Goal: Task Accomplishment & Management: Use online tool/utility

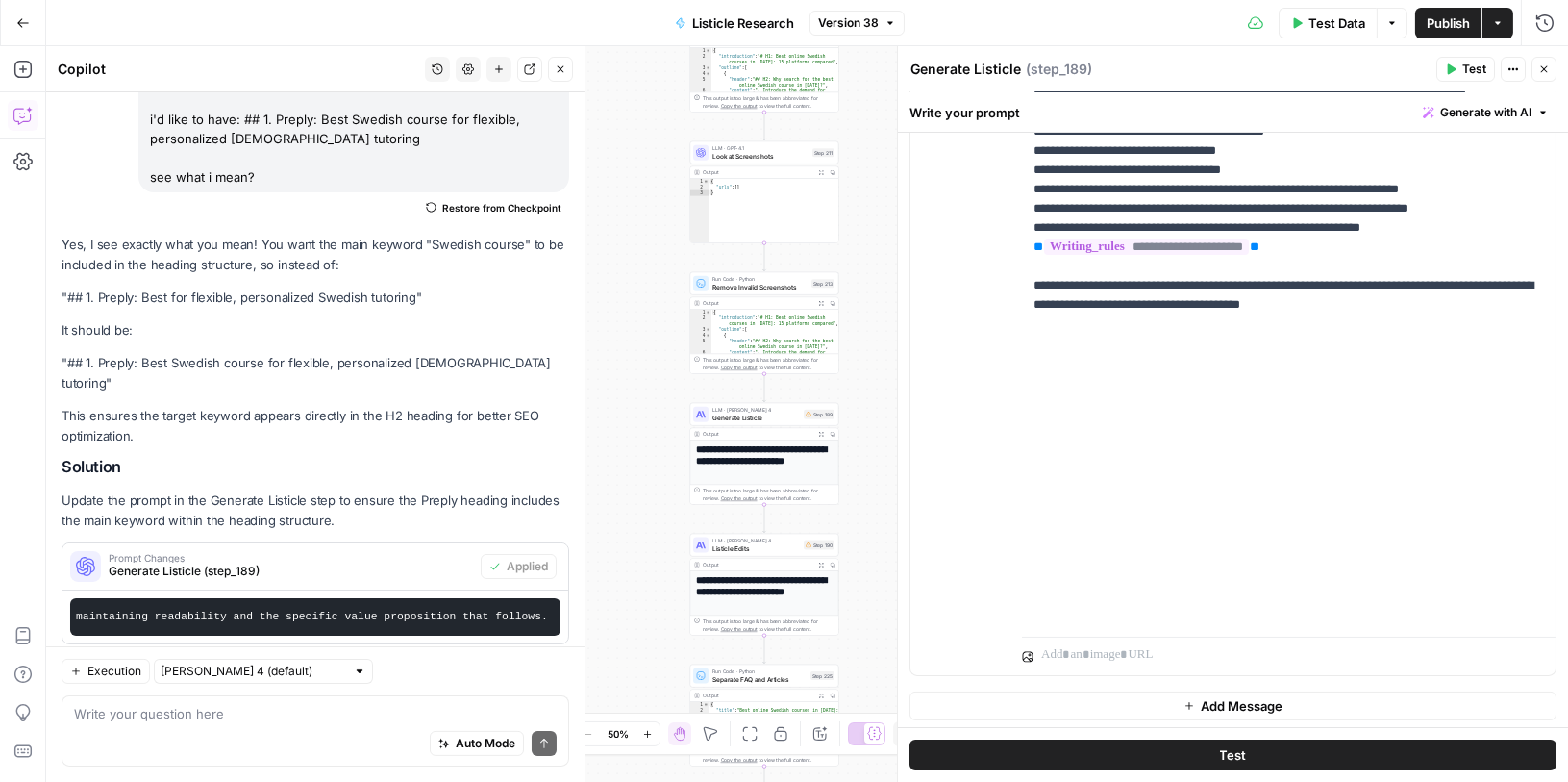
scroll to position [700, 0]
click at [392, 597] on pre "For the Preply section heading, structure it as "## 1. Preply: Best {{ keyword …" at bounding box center [315, 616] width 491 height 38
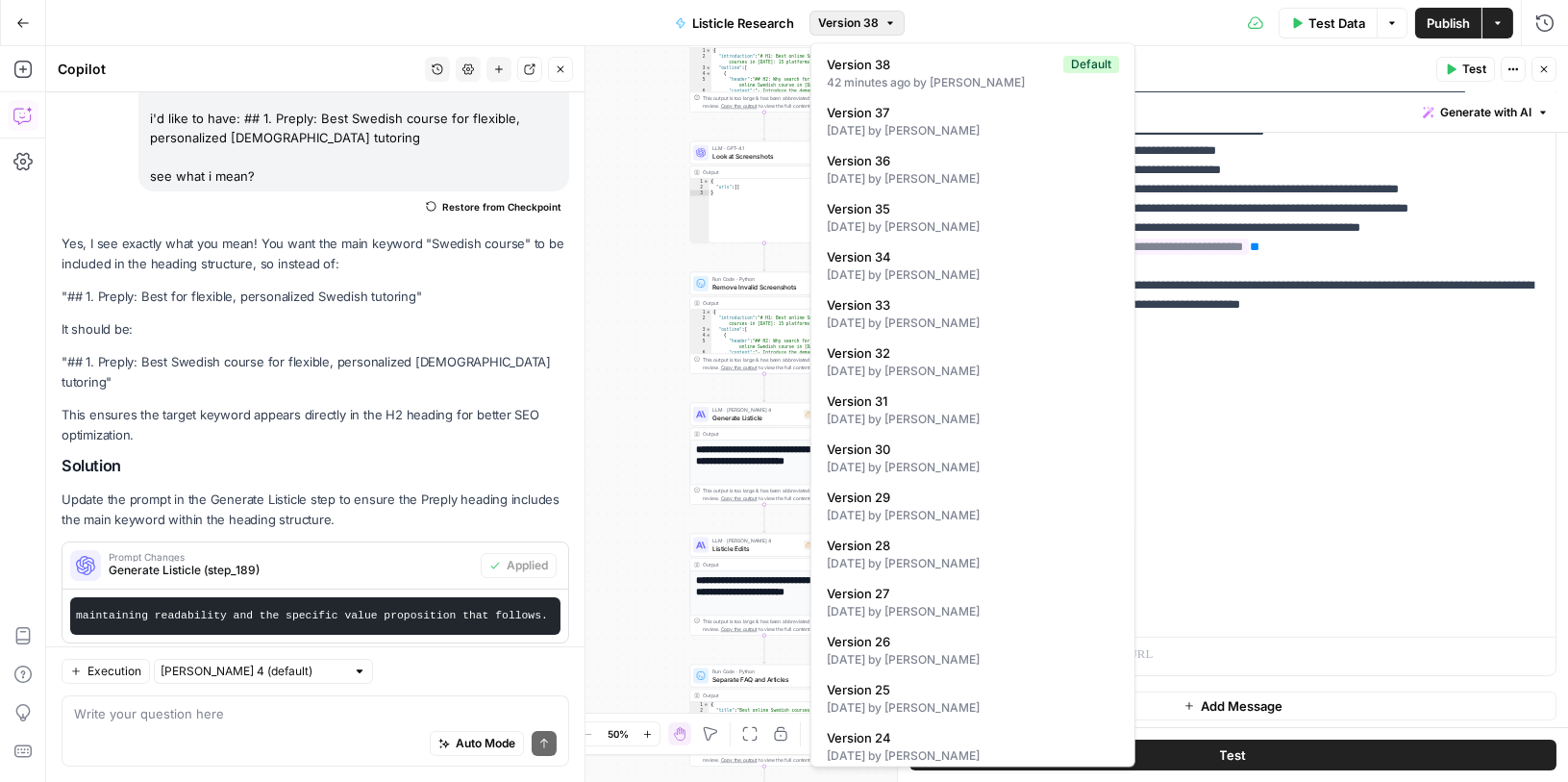
click at [866, 20] on span "Version 38" at bounding box center [848, 22] width 61 height 17
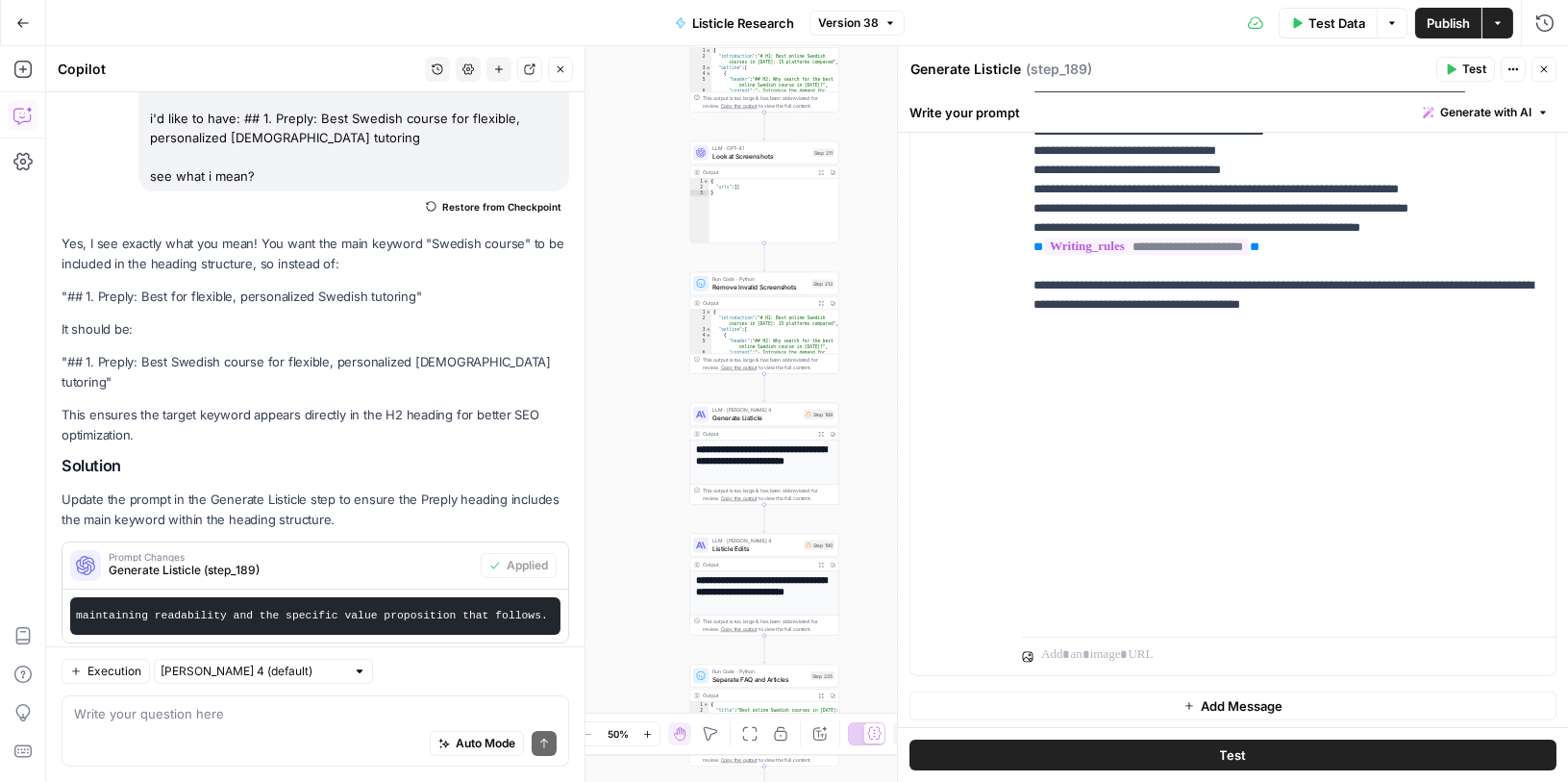
click at [866, 20] on span "Version 38" at bounding box center [848, 22] width 61 height 17
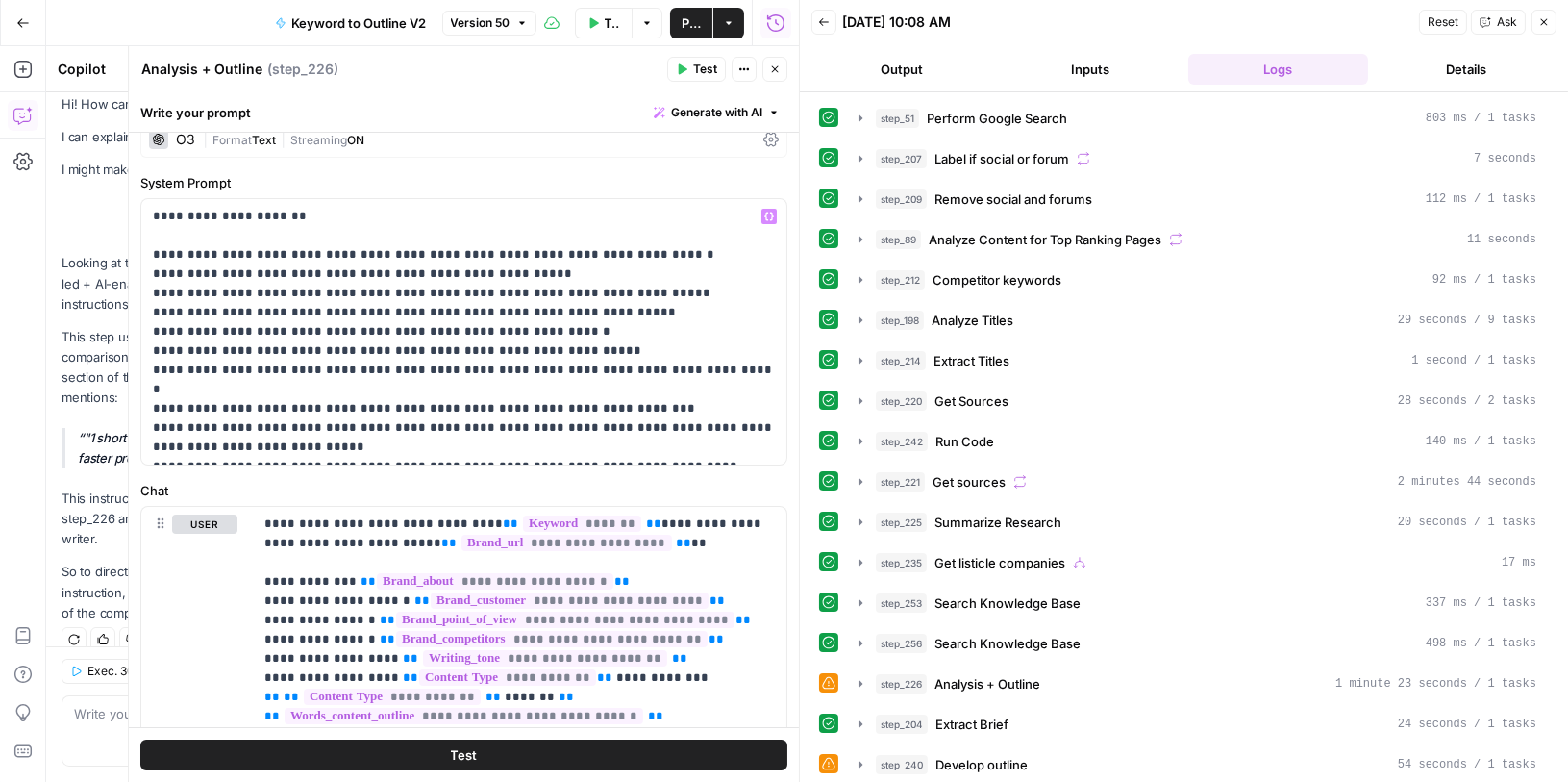
scroll to position [25, 0]
click at [1544, 22] on icon "button" at bounding box center [1544, 22] width 7 height 7
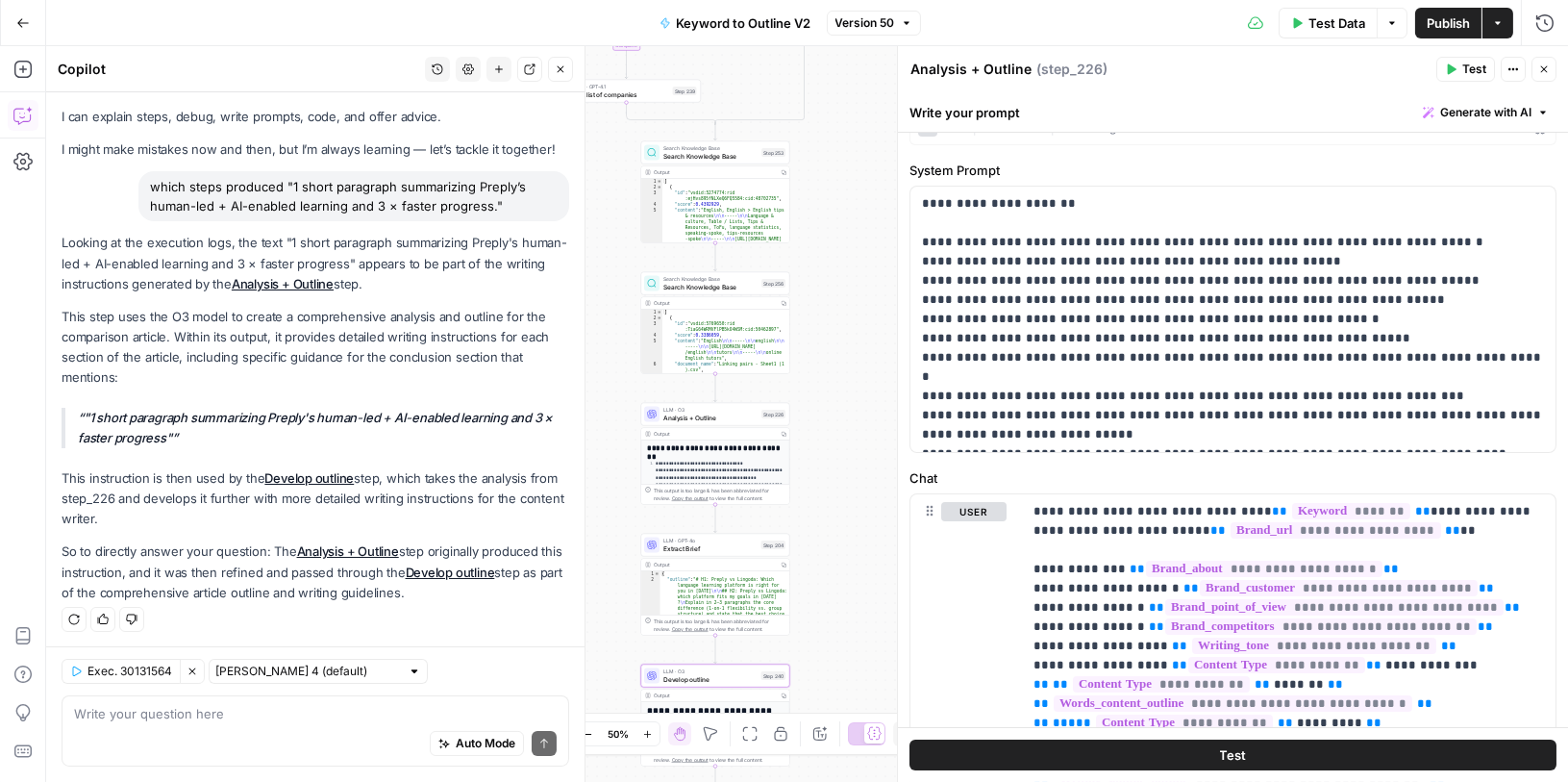
scroll to position [34, 0]
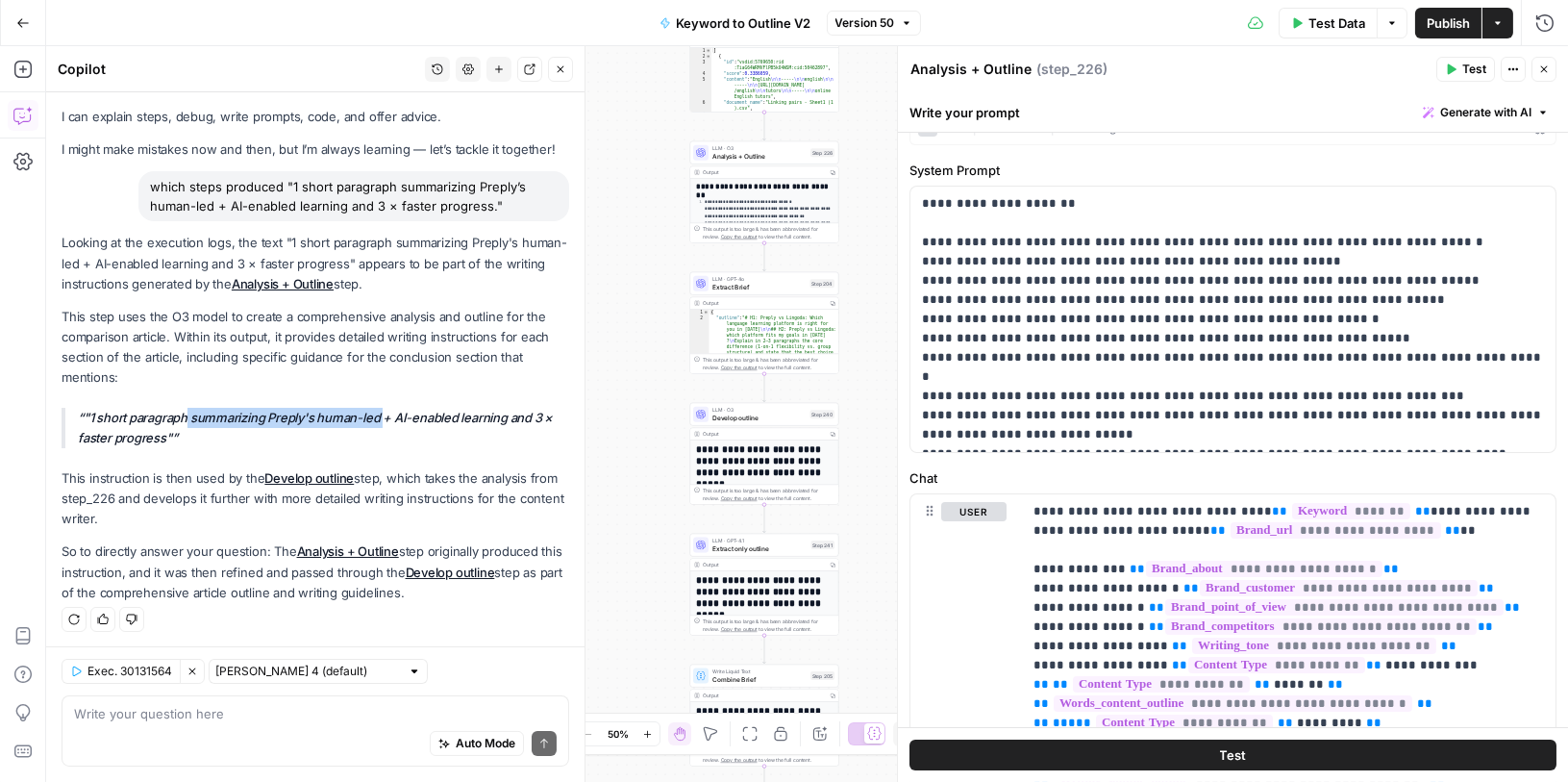
drag, startPoint x: 191, startPoint y: 417, endPoint x: 385, endPoint y: 409, distance: 194.2
click at [386, 409] on p ""1 short paragraph summarizing Preply's human-led + AI-enabled learning and 3 ×…" at bounding box center [324, 428] width 492 height 40
copy p "summarizing Preply's human-led"
click at [309, 472] on link "Develop outline" at bounding box center [309, 477] width 89 height 15
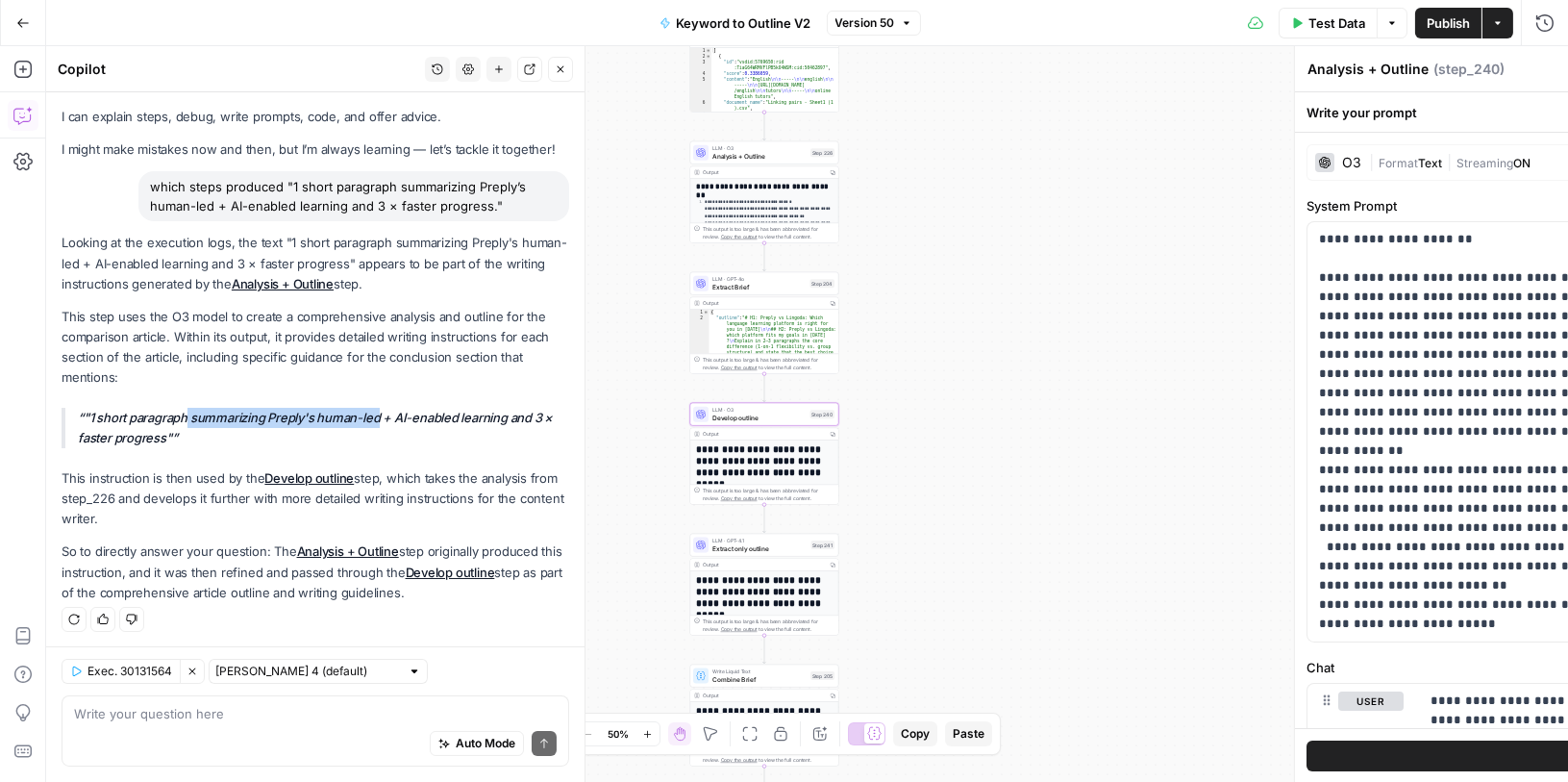
type textarea "Develop outline"
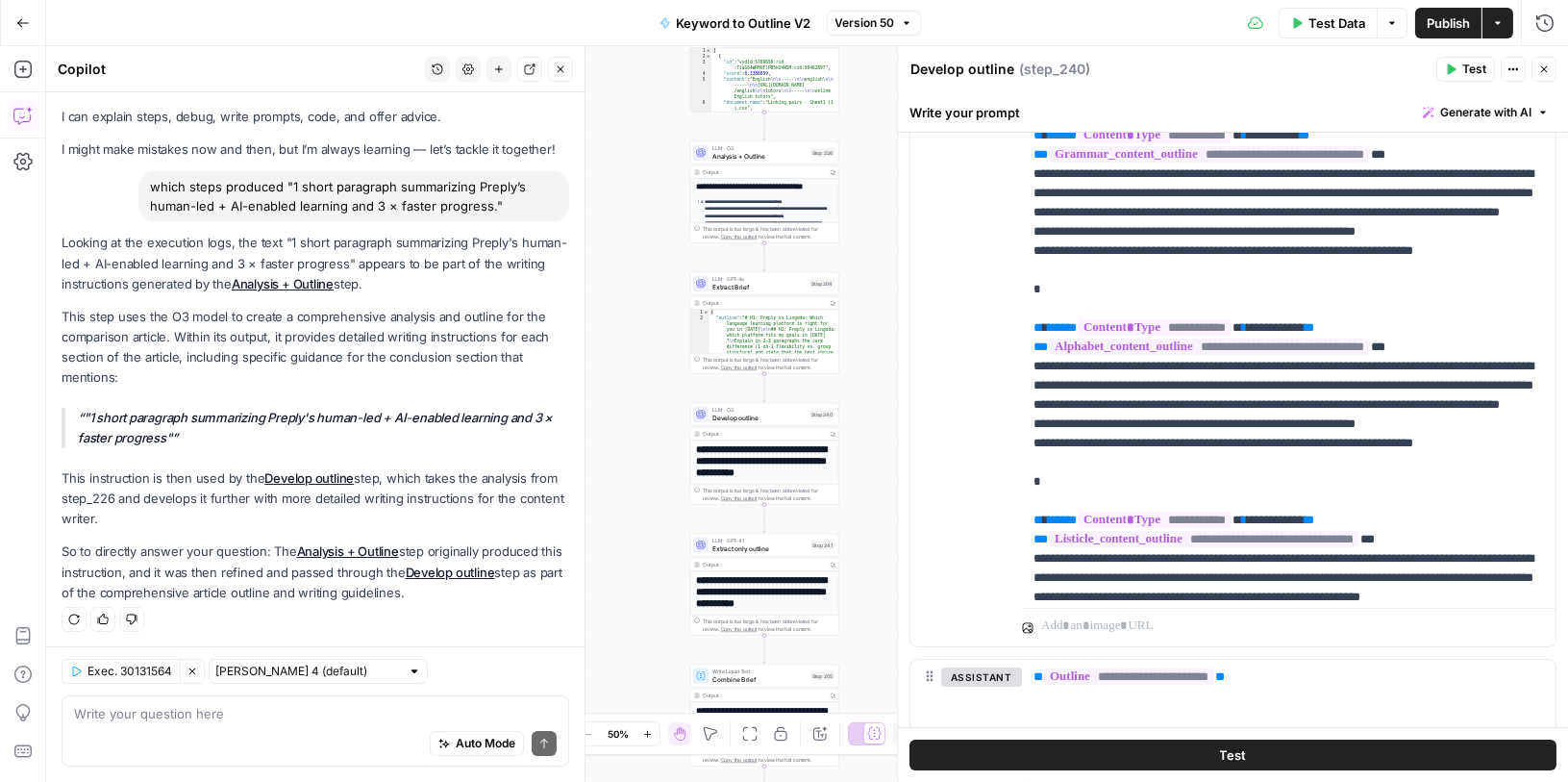
scroll to position [2974, 0]
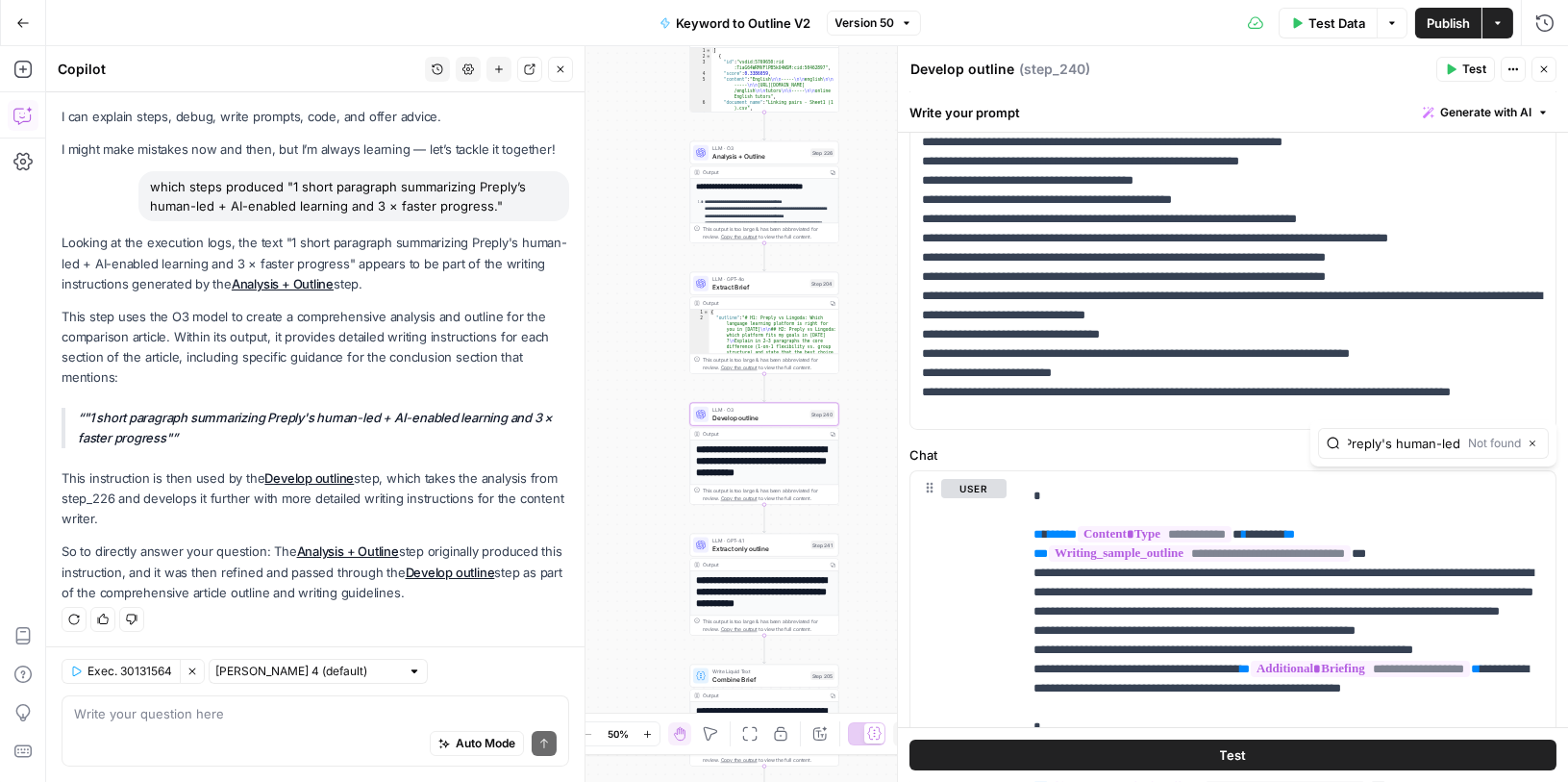
scroll to position [34, 0]
type input "summarizing Preply's human-led"
click at [298, 476] on link "Develop outline" at bounding box center [309, 477] width 89 height 15
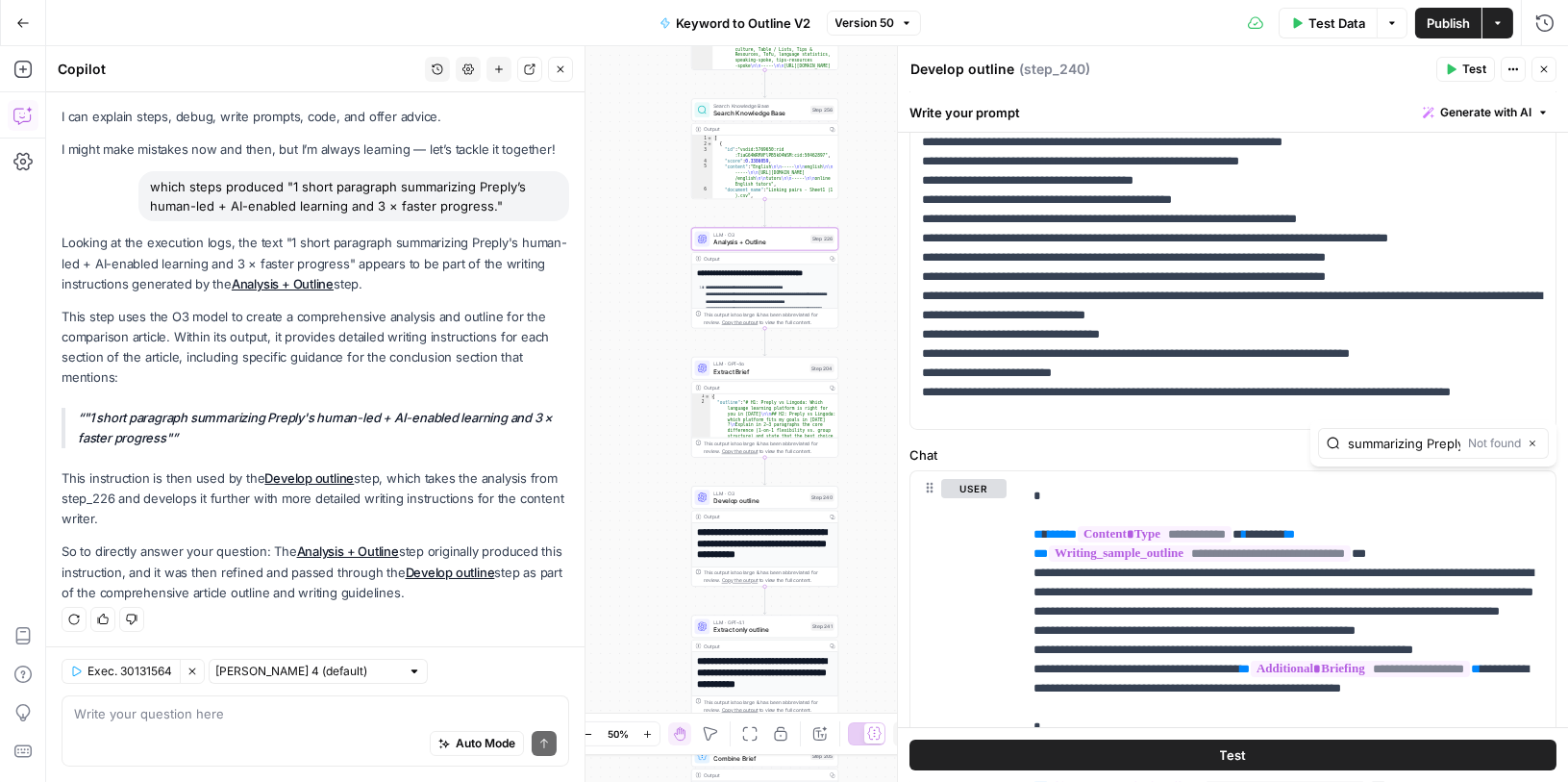
click at [306, 280] on link "Analysis + Outline" at bounding box center [283, 283] width 102 height 15
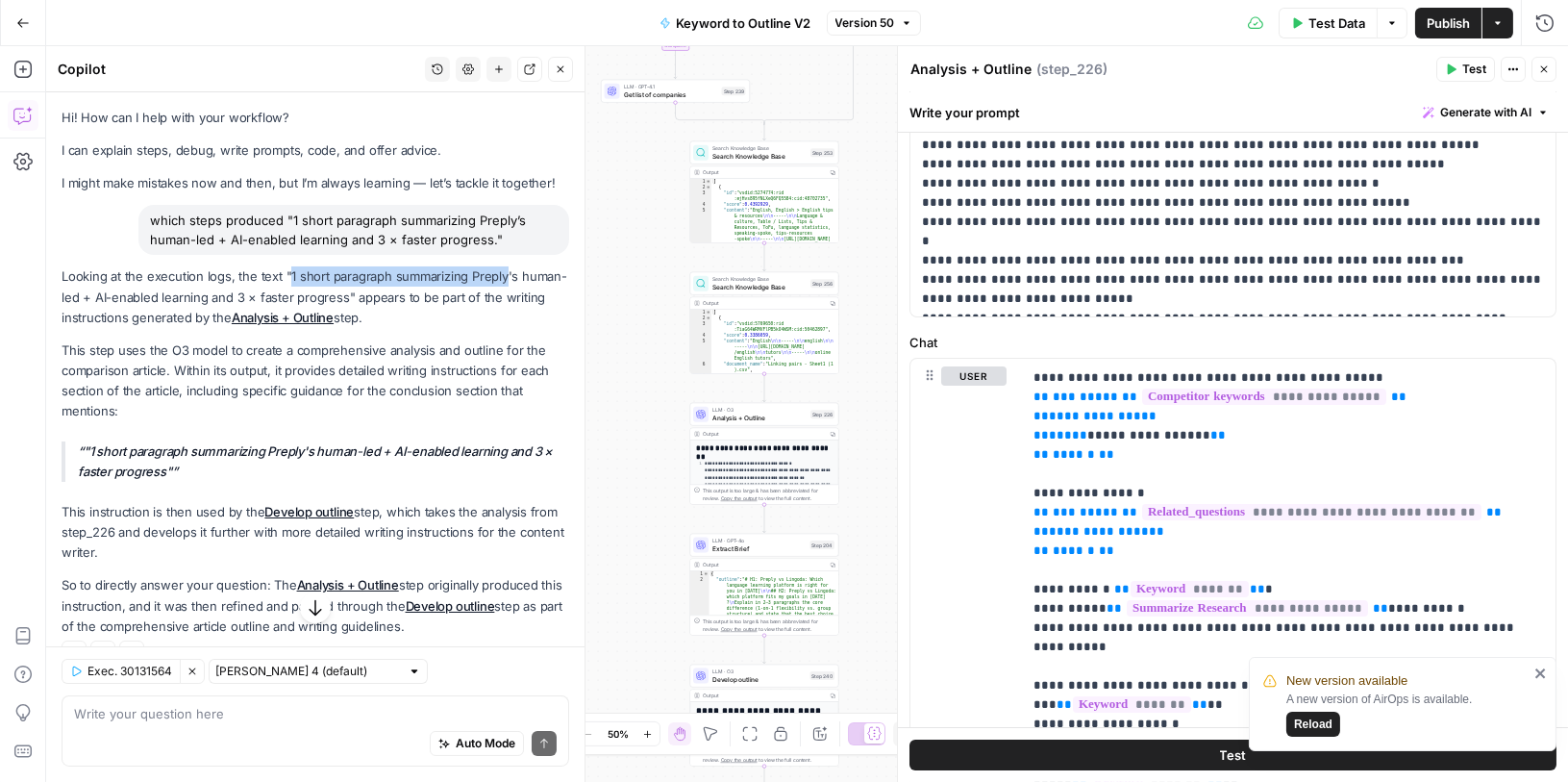
drag, startPoint x: 286, startPoint y: 276, endPoint x: 502, endPoint y: 276, distance: 216.0
click at [502, 276] on p "Looking at the execution logs, the text "1 short paragraph summarizing Preply's…" at bounding box center [316, 296] width 508 height 61
copy p "1 short paragraph summarizing Preply"
click at [261, 315] on link "Analysis + Outline" at bounding box center [283, 317] width 102 height 15
click at [265, 317] on link "Analysis + Outline" at bounding box center [283, 317] width 102 height 15
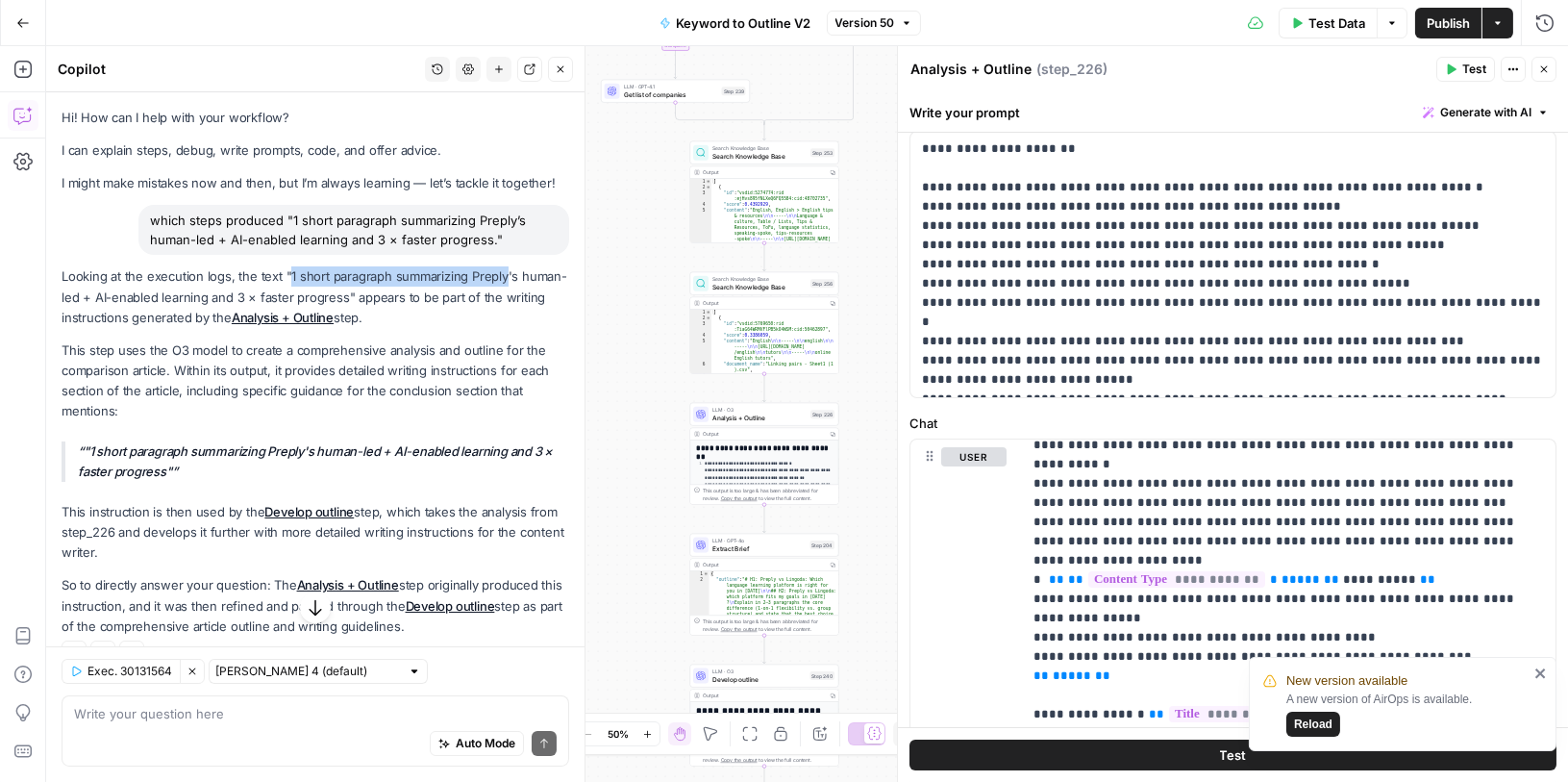
scroll to position [685, 0]
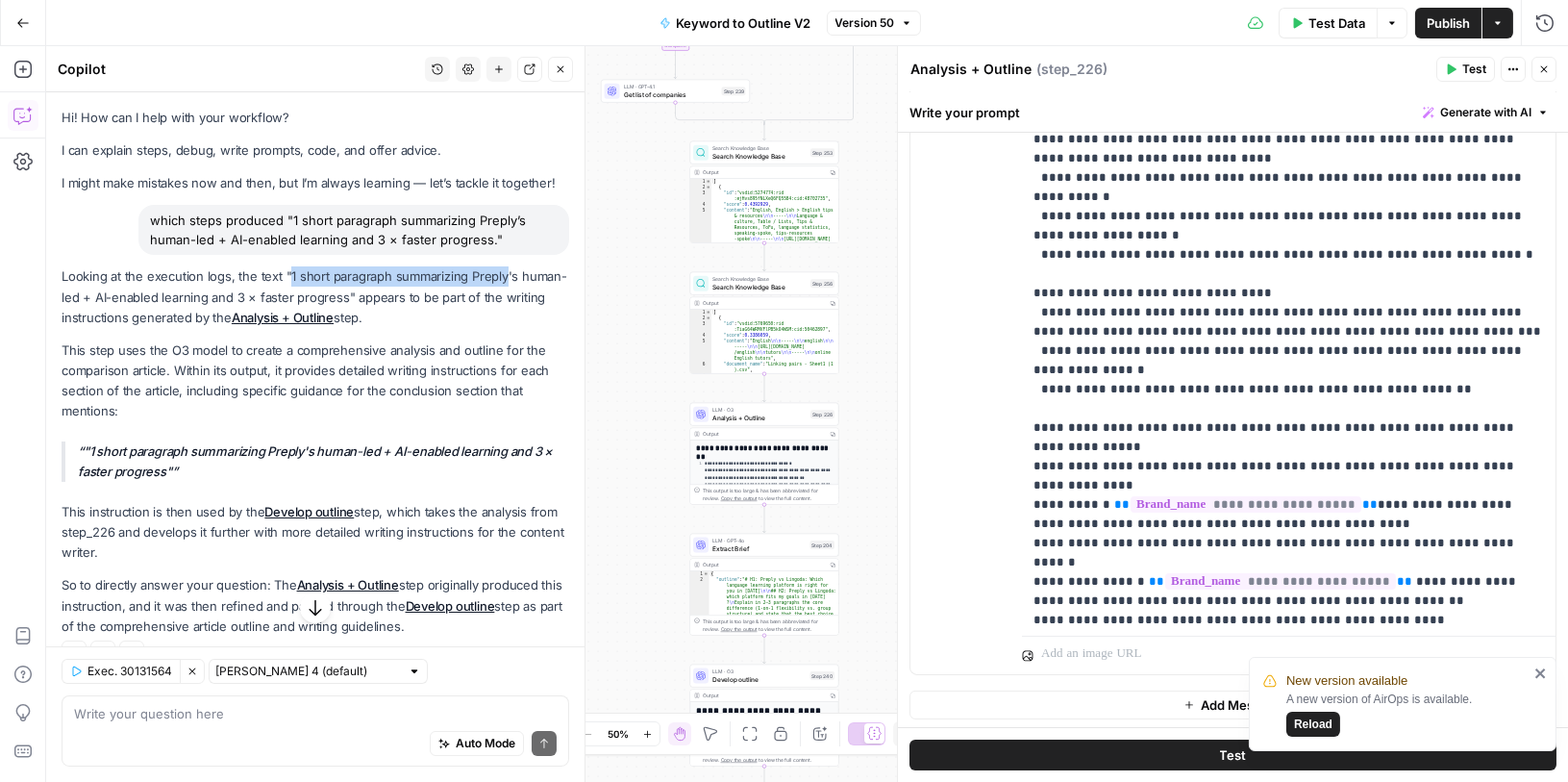
click at [1539, 675] on icon "close" at bounding box center [1540, 674] width 10 height 10
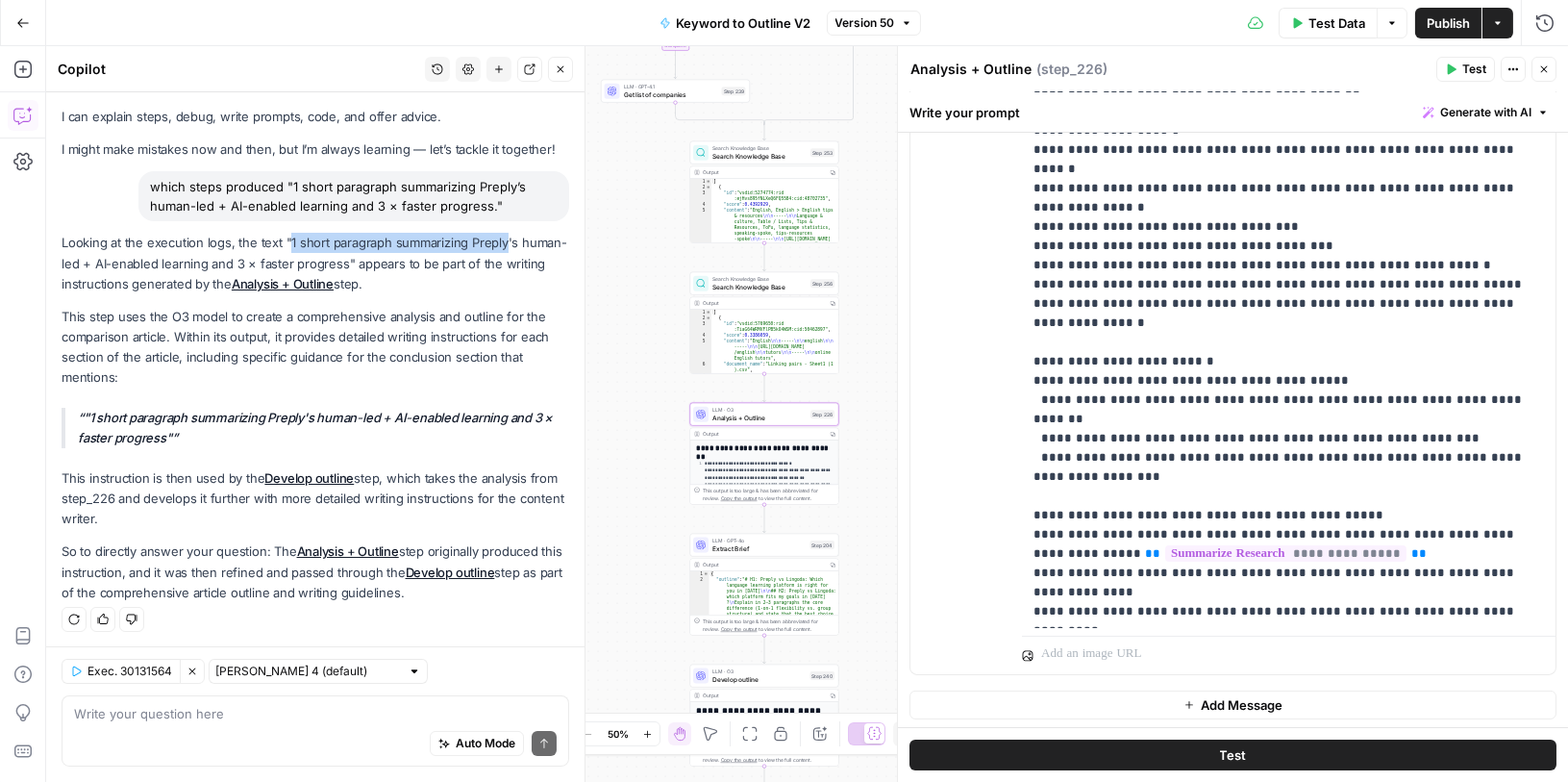
scroll to position [34, 0]
click at [369, 550] on link "Analysis + Outline" at bounding box center [348, 550] width 102 height 15
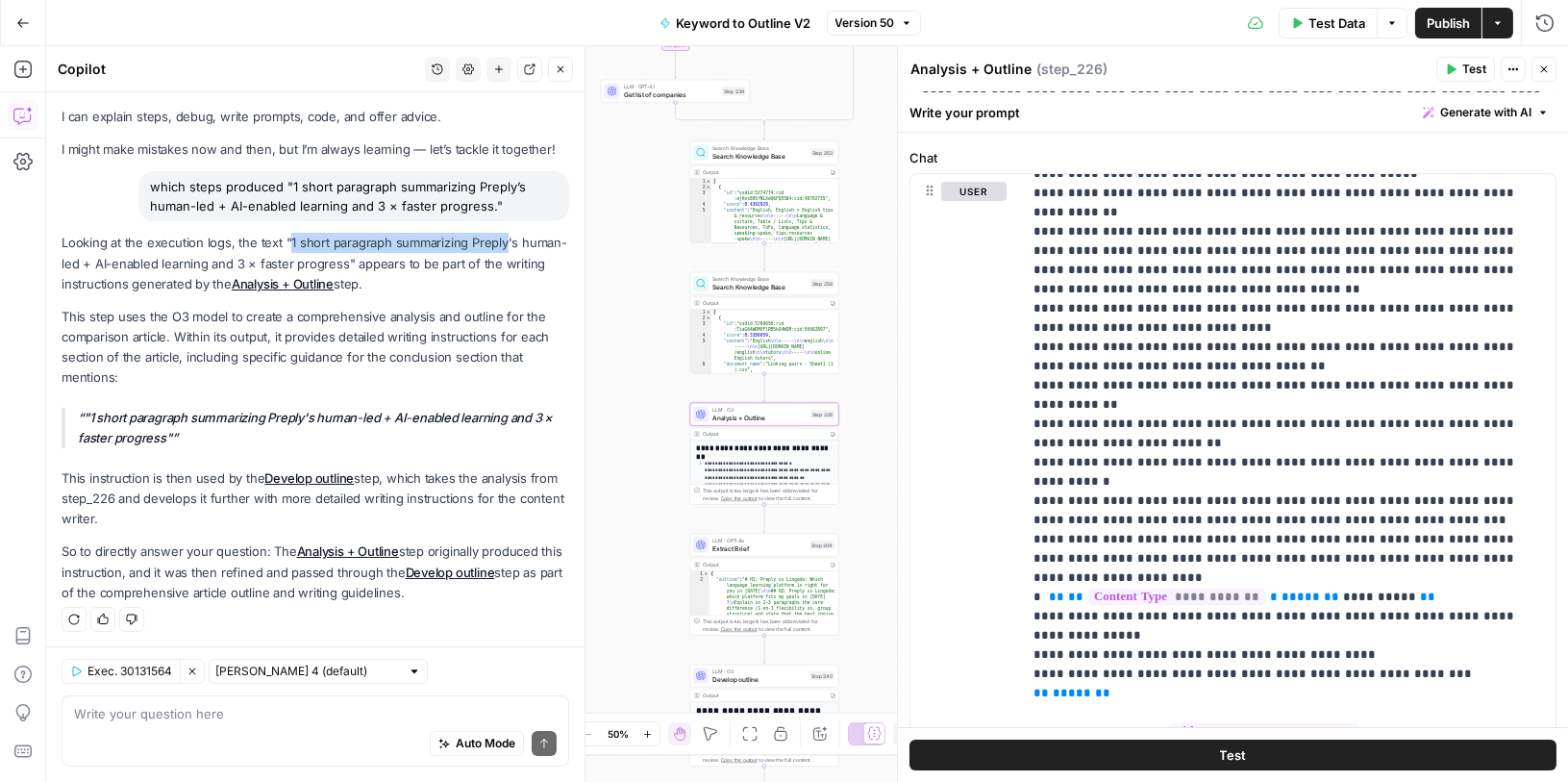
click at [278, 282] on link "Analysis + Outline" at bounding box center [283, 283] width 102 height 15
click at [263, 723] on div "Auto Mode Send" at bounding box center [315, 744] width 483 height 42
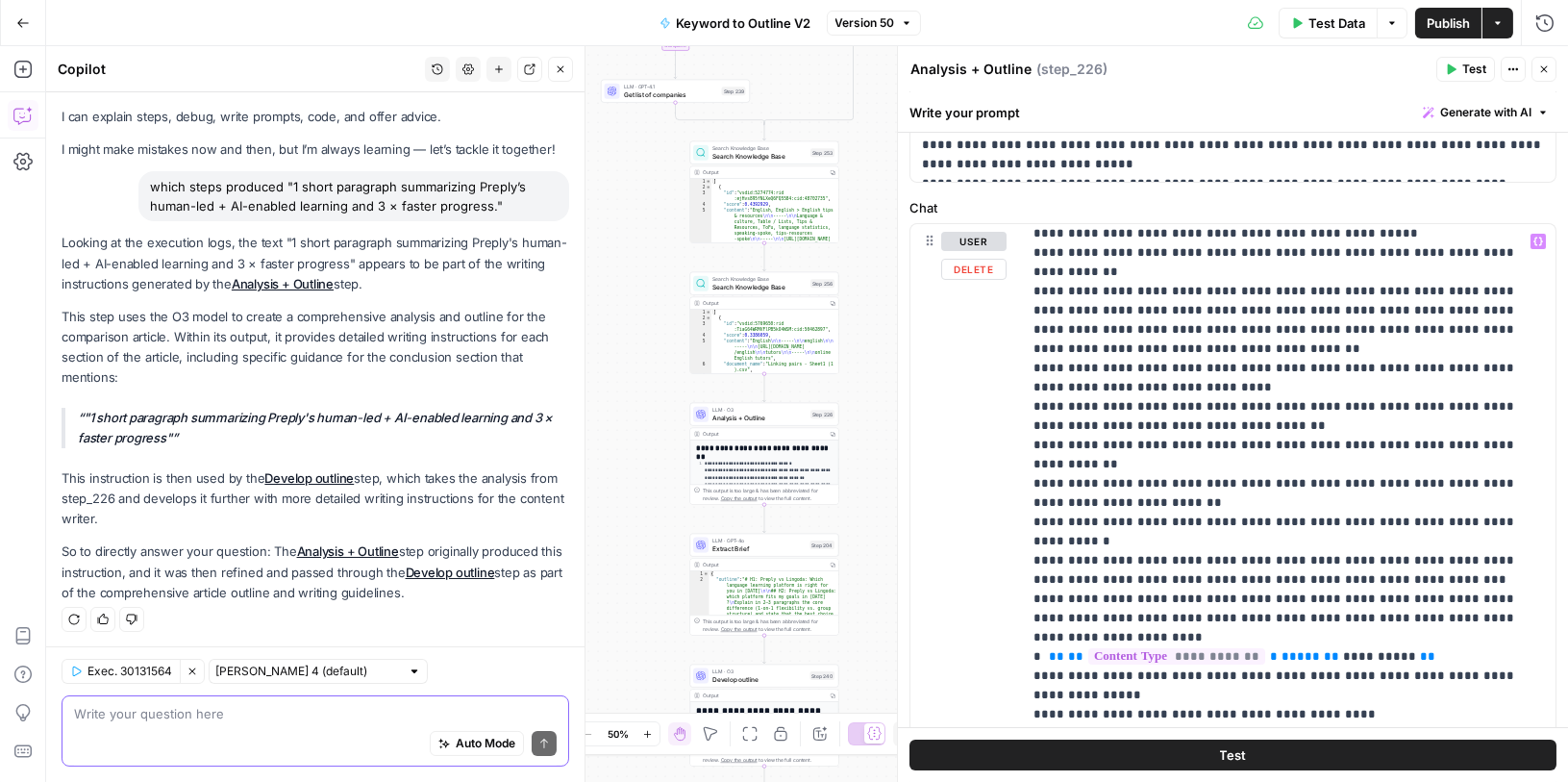
scroll to position [6995, 0]
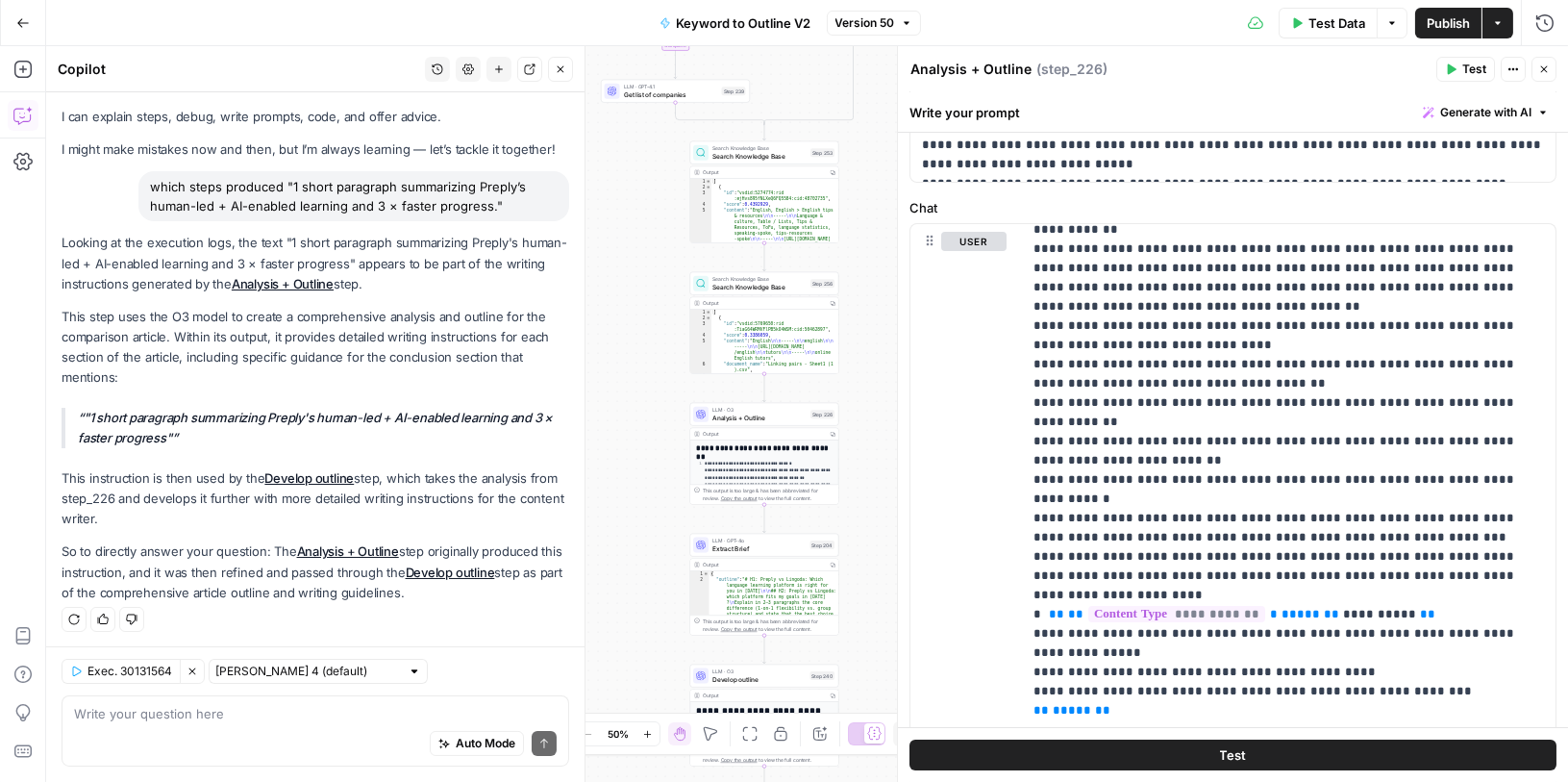
click at [375, 742] on div "Auto Mode Send" at bounding box center [315, 744] width 483 height 42
type textarea "i cannot find where is it in the step."
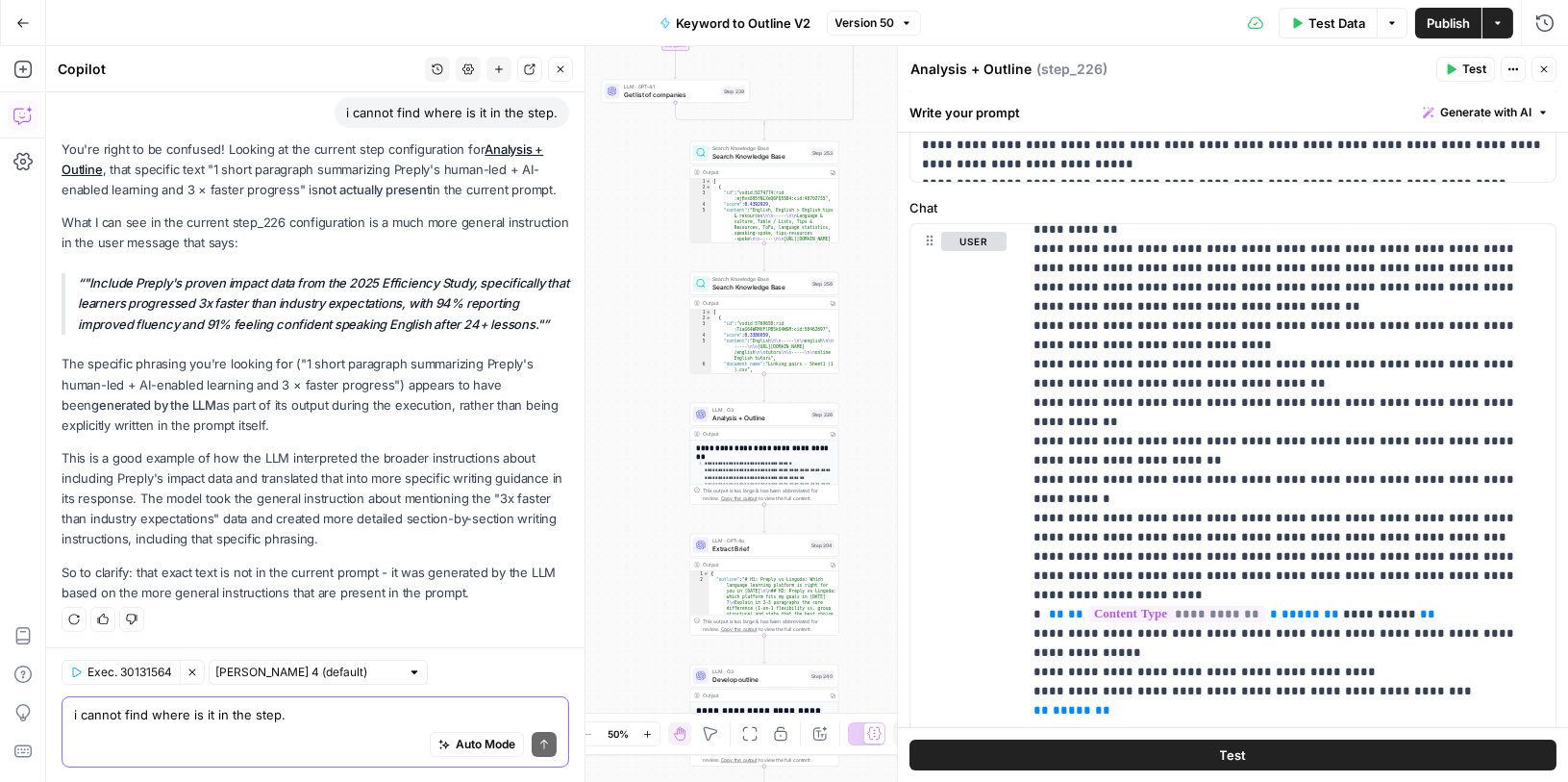
scroll to position [550, 0]
click at [337, 291] on p ""Include Preply's proven impact data from the 2025 Efficiency Study, specifical…" at bounding box center [324, 304] width 492 height 61
click at [337, 291] on p ""Include Preply's proven impact data from the 2025 Efficiency Study, specifical…" at bounding box center [324, 303] width 492 height 61
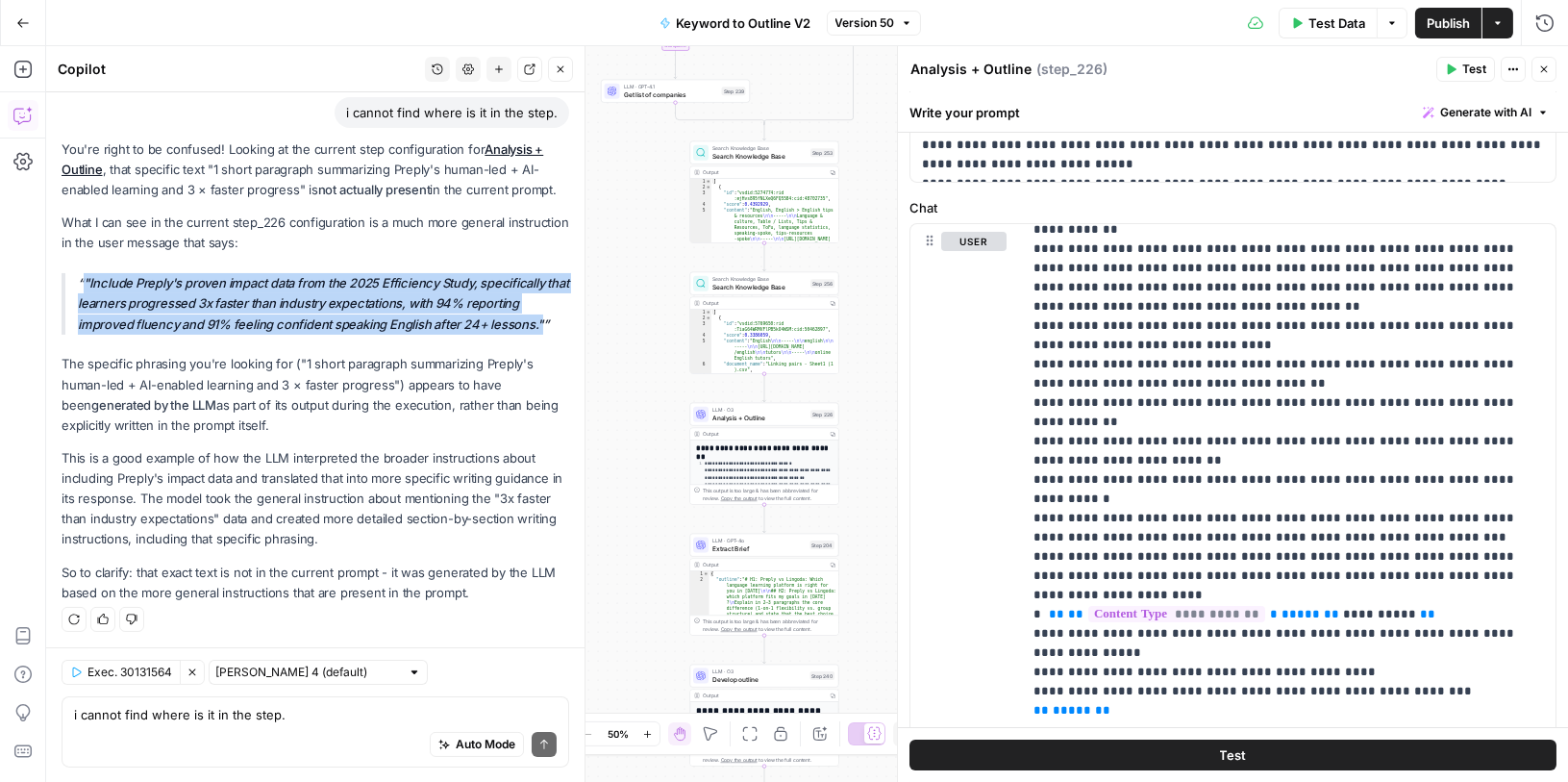
click at [337, 291] on p ""Include Preply's proven impact data from the 2025 Efficiency Study, specifical…" at bounding box center [324, 303] width 492 height 61
click at [168, 294] on p ""Include Preply's proven impact data from the 2025 Efficiency Study, specifical…" at bounding box center [324, 303] width 492 height 61
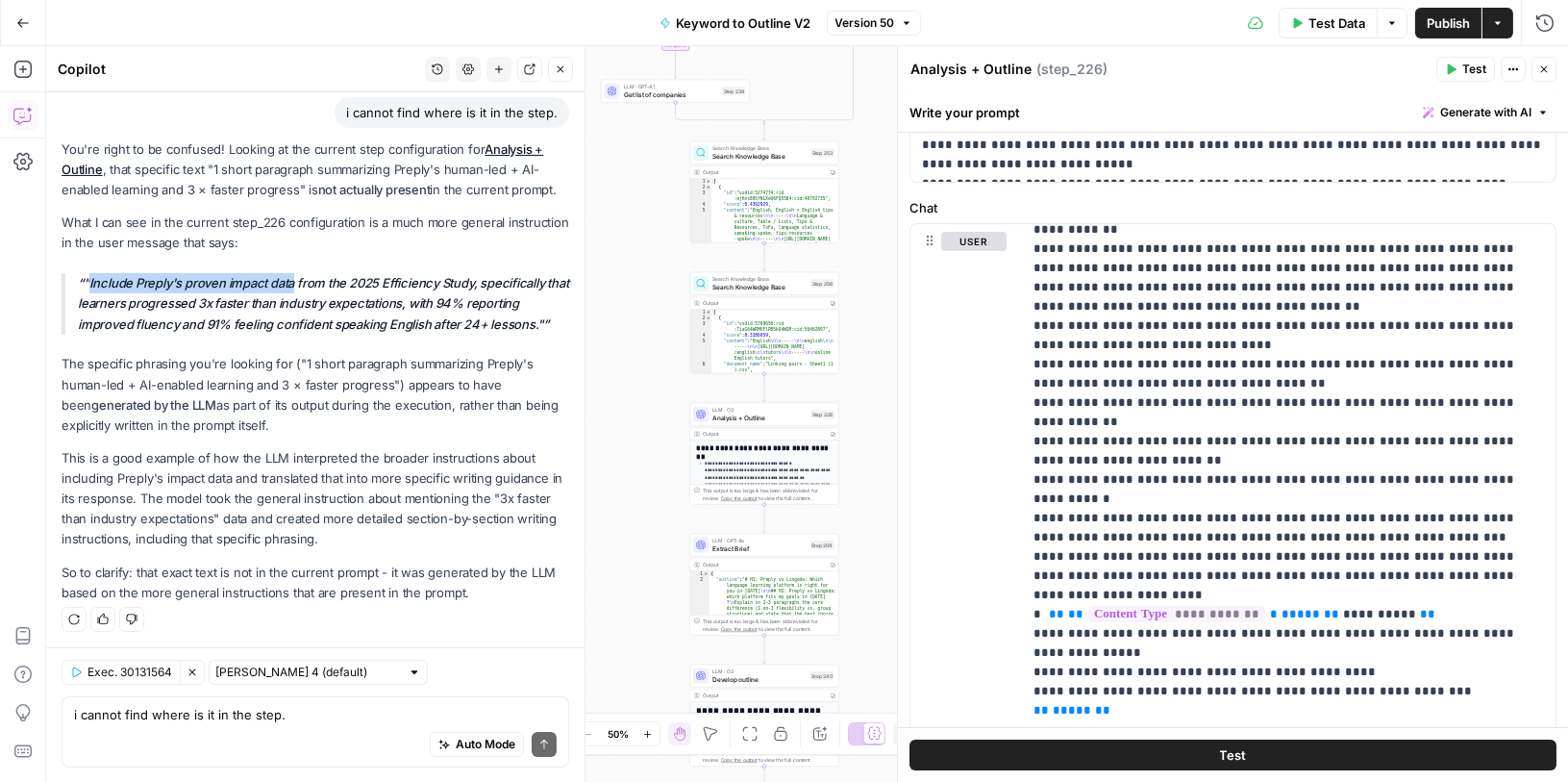
drag, startPoint x: 89, startPoint y: 281, endPoint x: 296, endPoint y: 274, distance: 207.1
click at [296, 274] on p ""Include Preply's proven impact data from the 2025 Efficiency Study, specifical…" at bounding box center [324, 303] width 492 height 61
copy p "Include Preply's proven impact data"
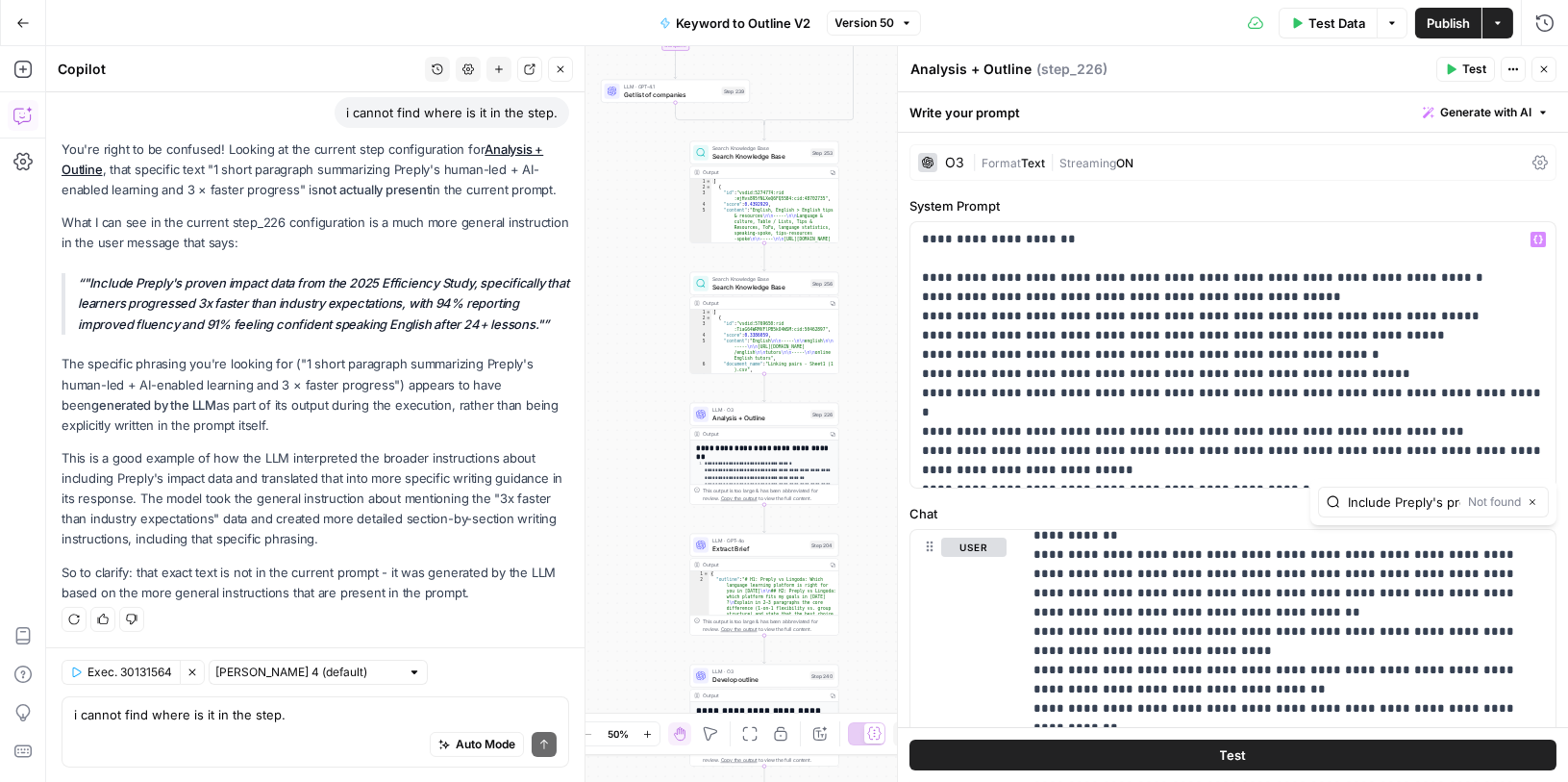
scroll to position [0, 99]
type input "Include Preply's proven impact data"
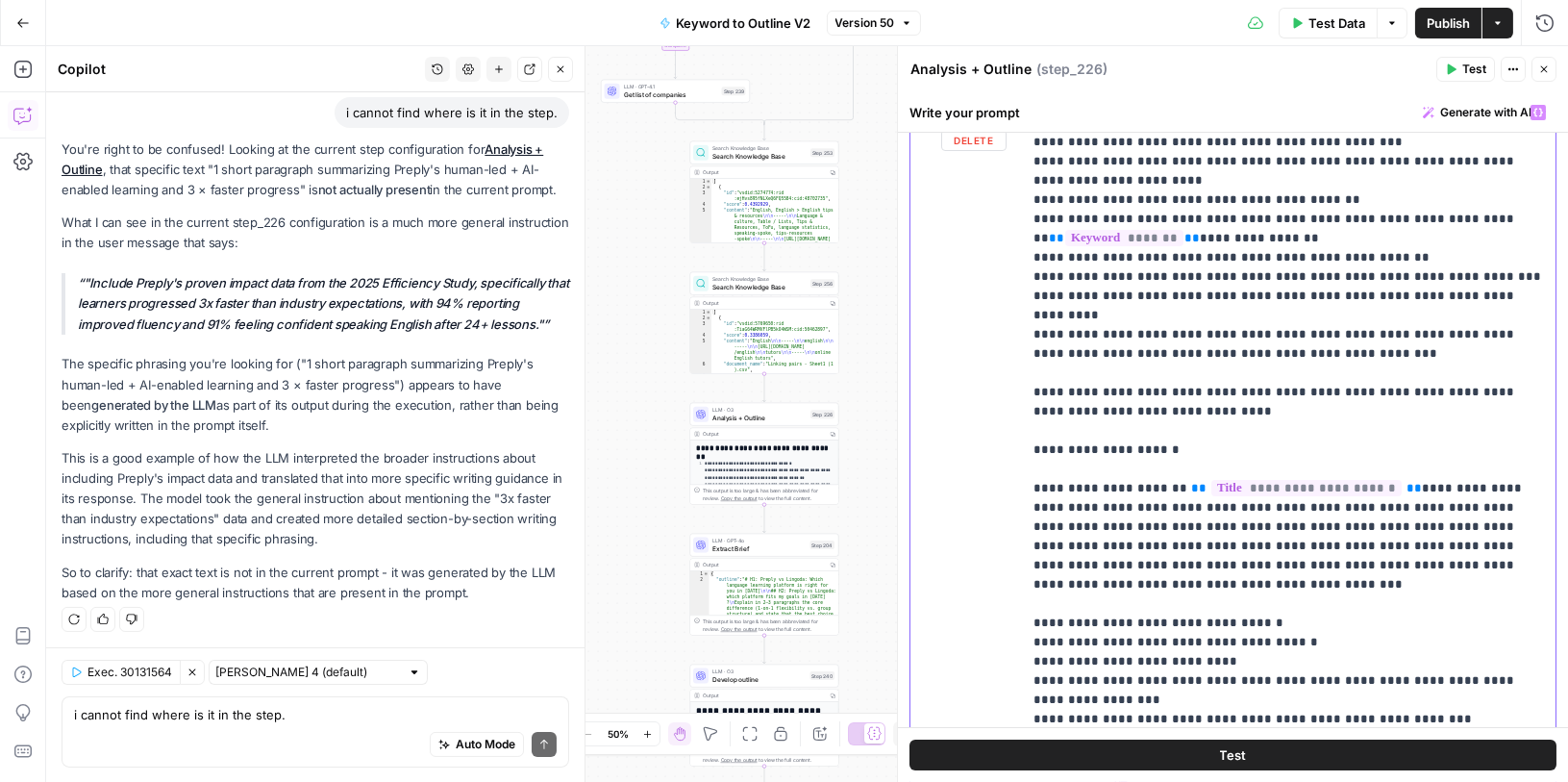
scroll to position [0, 0]
drag, startPoint x: 1327, startPoint y: 308, endPoint x: 1425, endPoint y: 343, distance: 104.1
drag, startPoint x: 1028, startPoint y: 255, endPoint x: 1459, endPoint y: 673, distance: 600.4
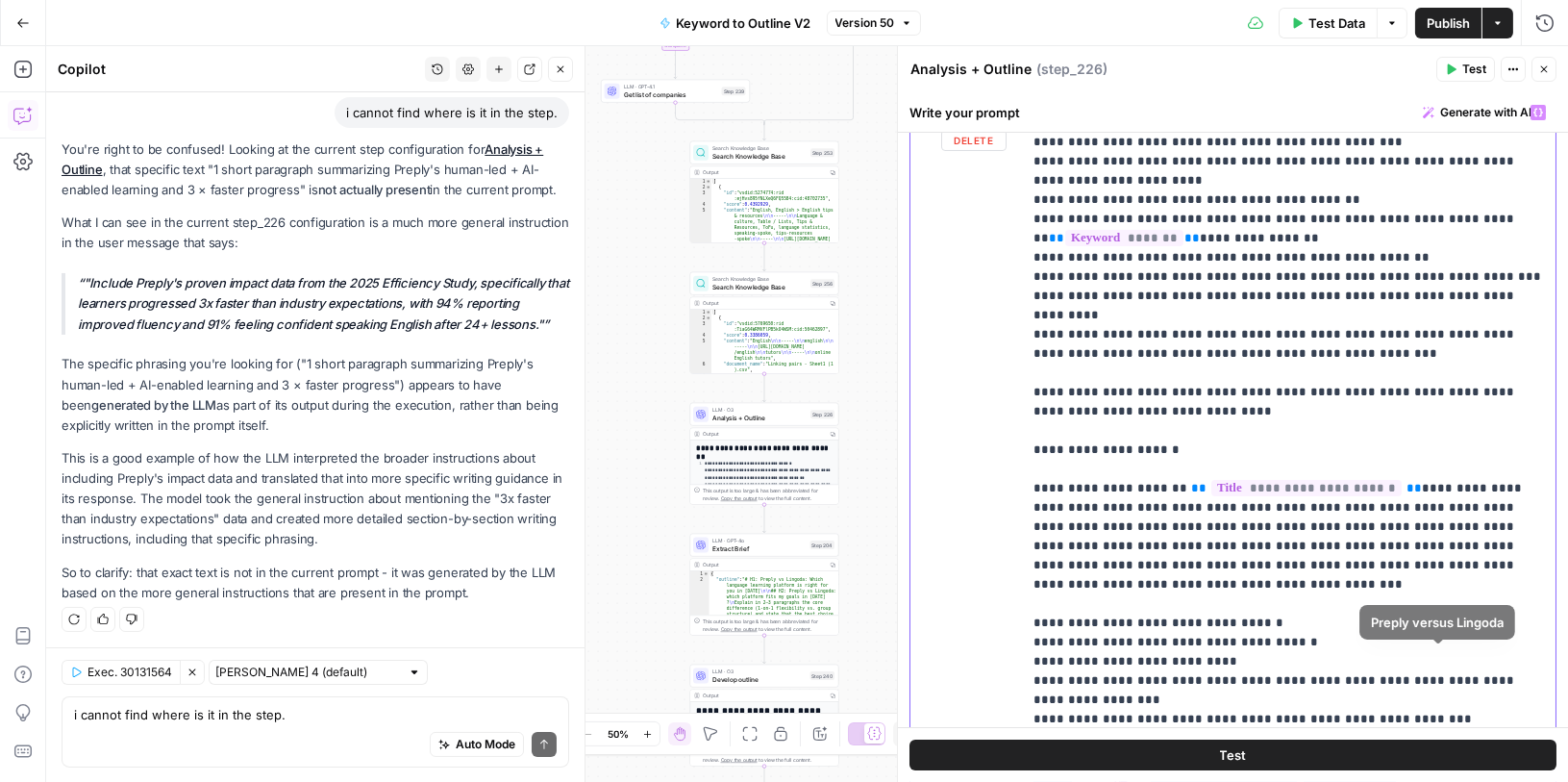
click at [1459, 673] on div "**********" at bounding box center [1288, 486] width 535 height 783
copy p "**********"
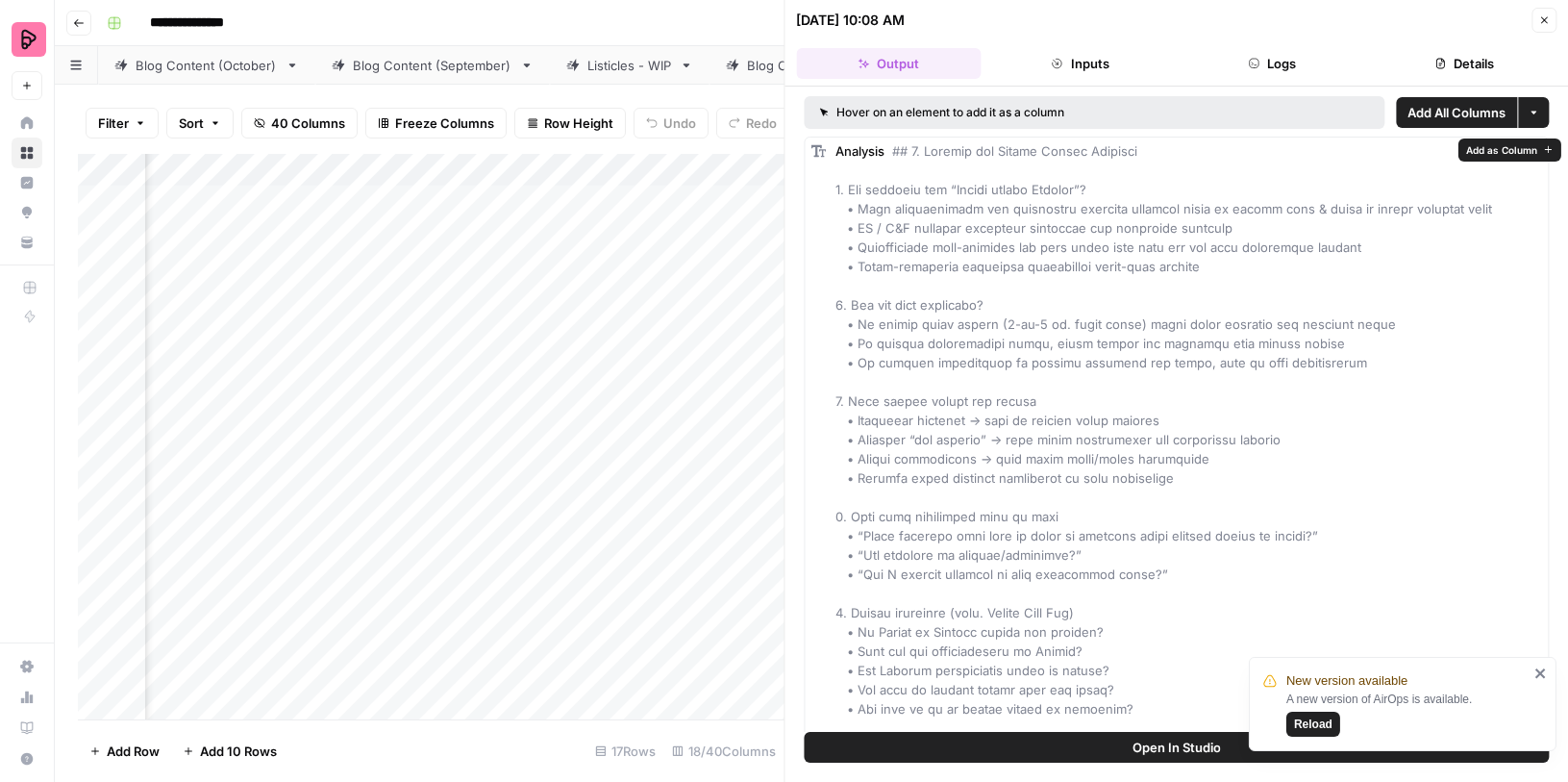
scroll to position [0, 1084]
click at [1320, 725] on span "Reload" at bounding box center [1313, 724] width 38 height 17
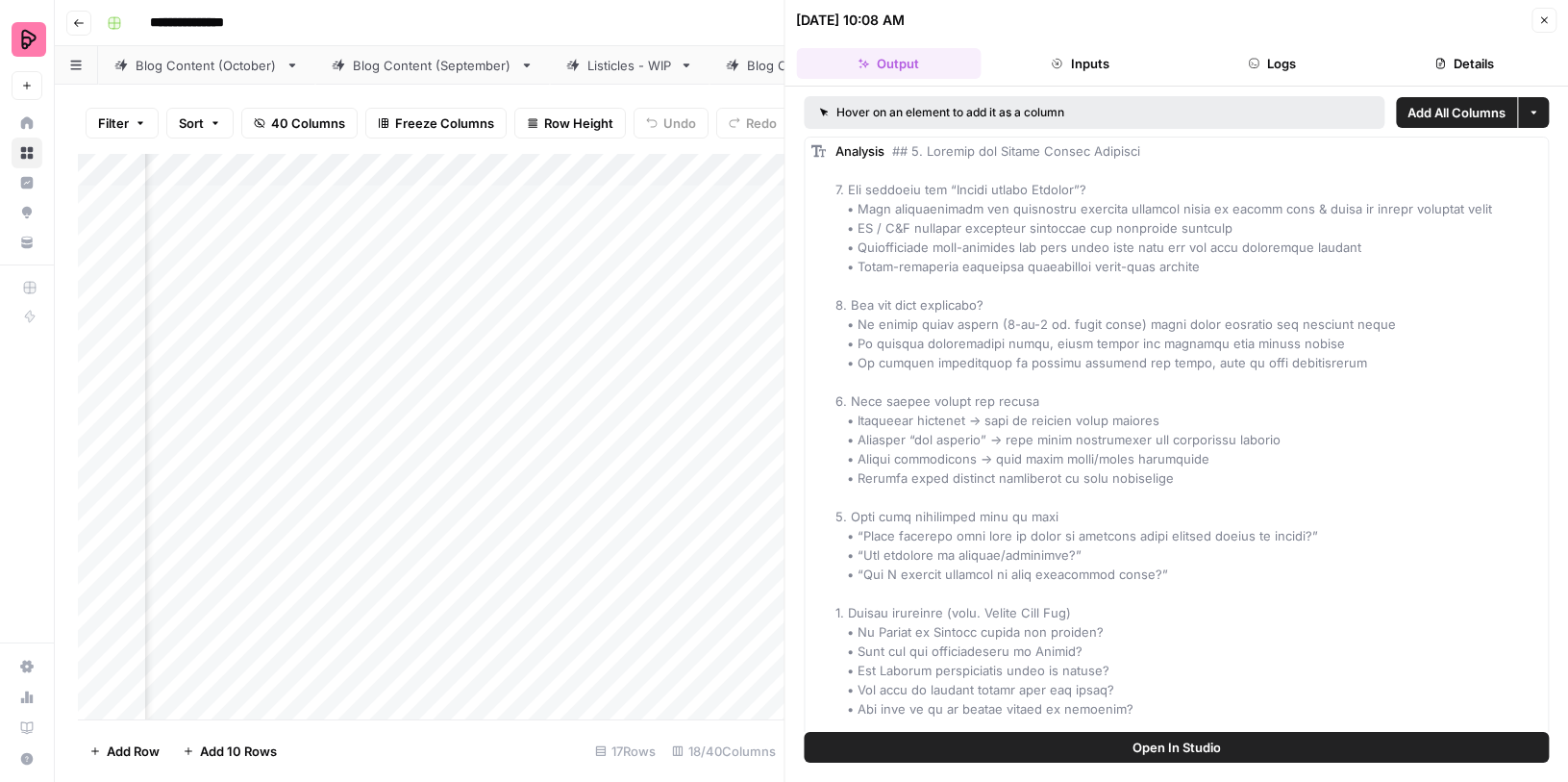
click at [1535, 16] on button "Close" at bounding box center [1543, 20] width 25 height 25
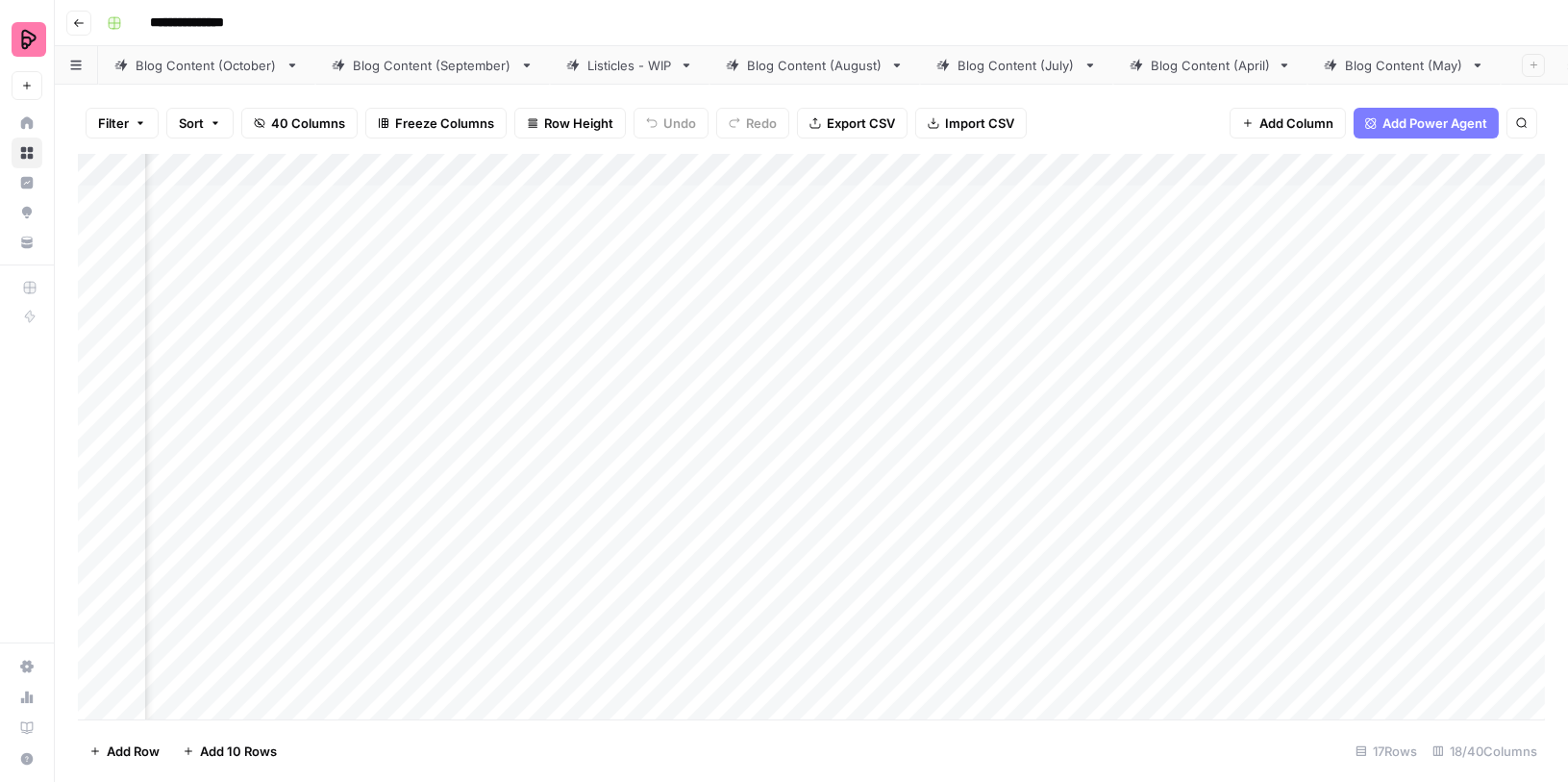
click at [616, 70] on div "Listicles - WIP" at bounding box center [630, 65] width 85 height 19
click at [1096, 164] on div "Add Column" at bounding box center [811, 437] width 1467 height 567
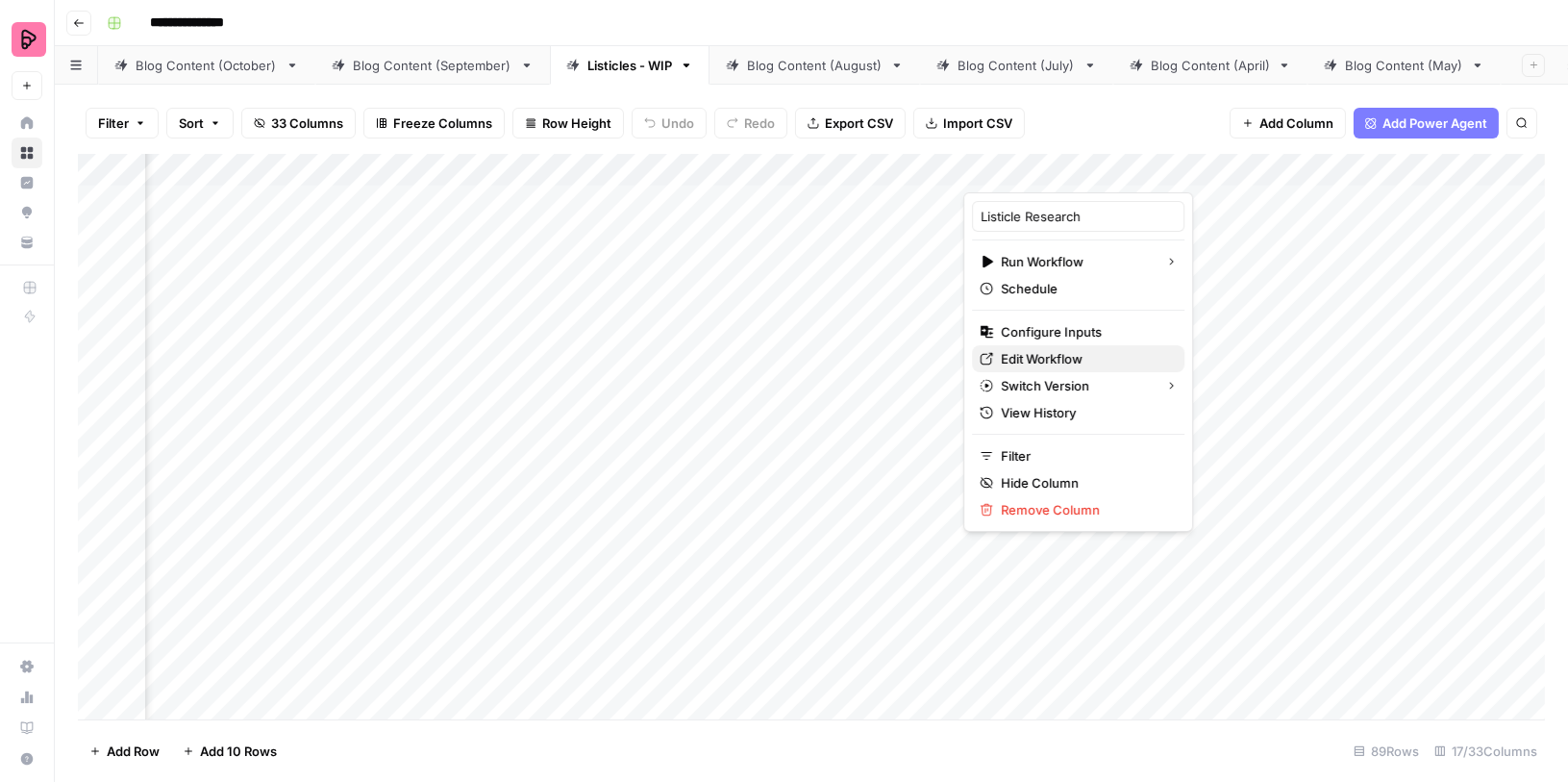
click at [1003, 349] on span "Edit Workflow" at bounding box center [1084, 358] width 168 height 19
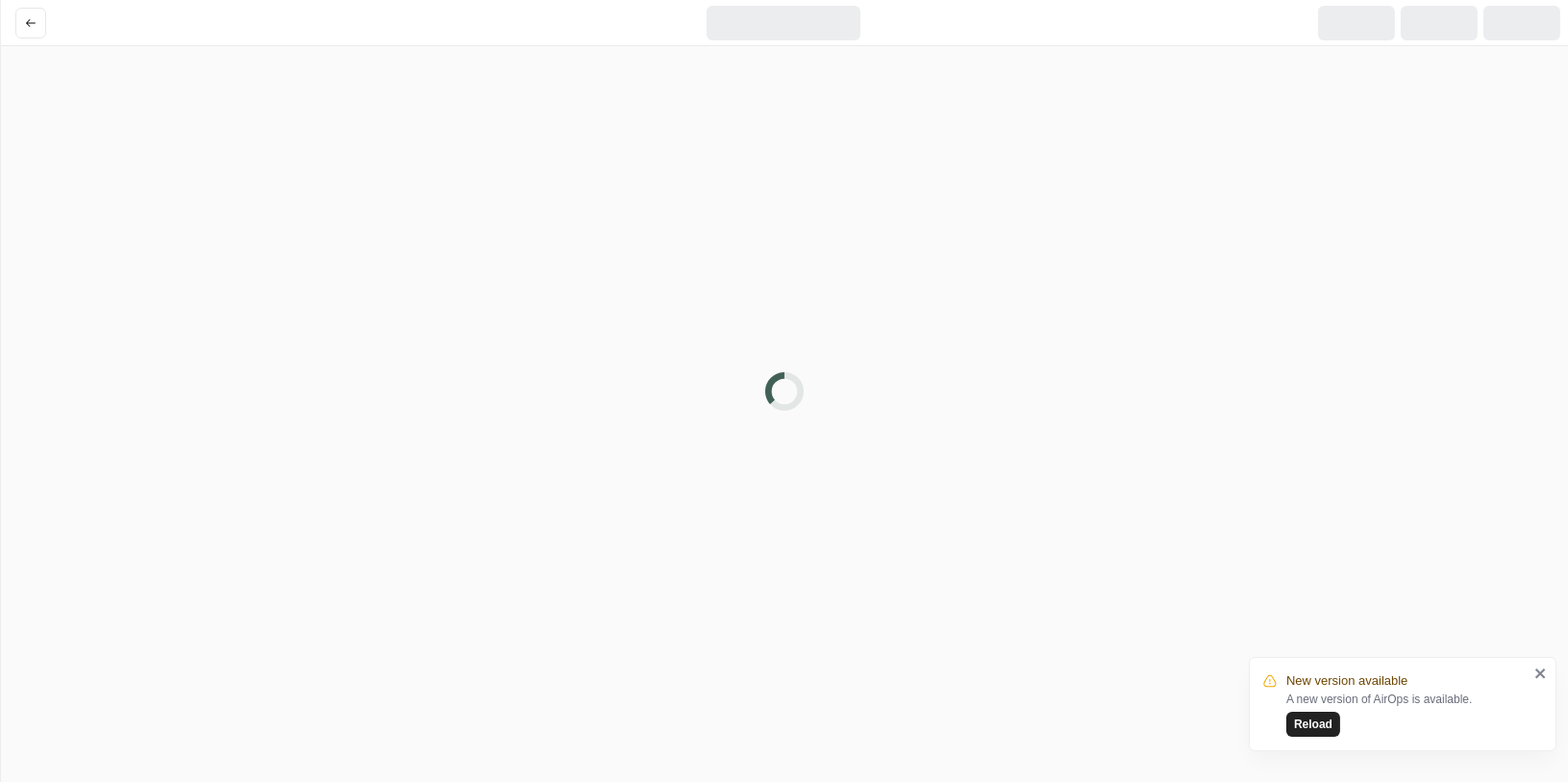
click at [1304, 720] on span "Reload" at bounding box center [1313, 724] width 38 height 17
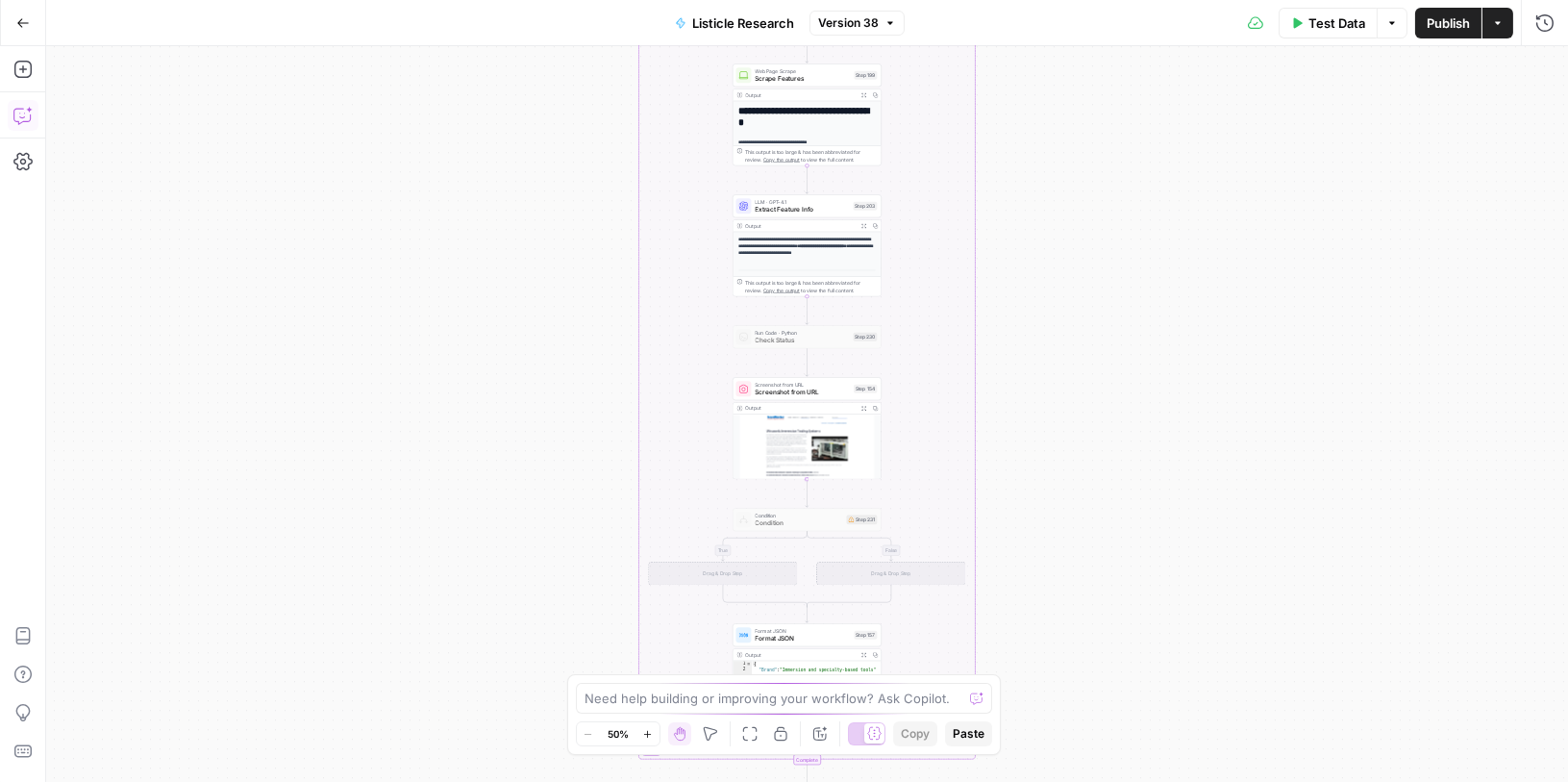
click at [16, 111] on icon "button" at bounding box center [22, 115] width 19 height 19
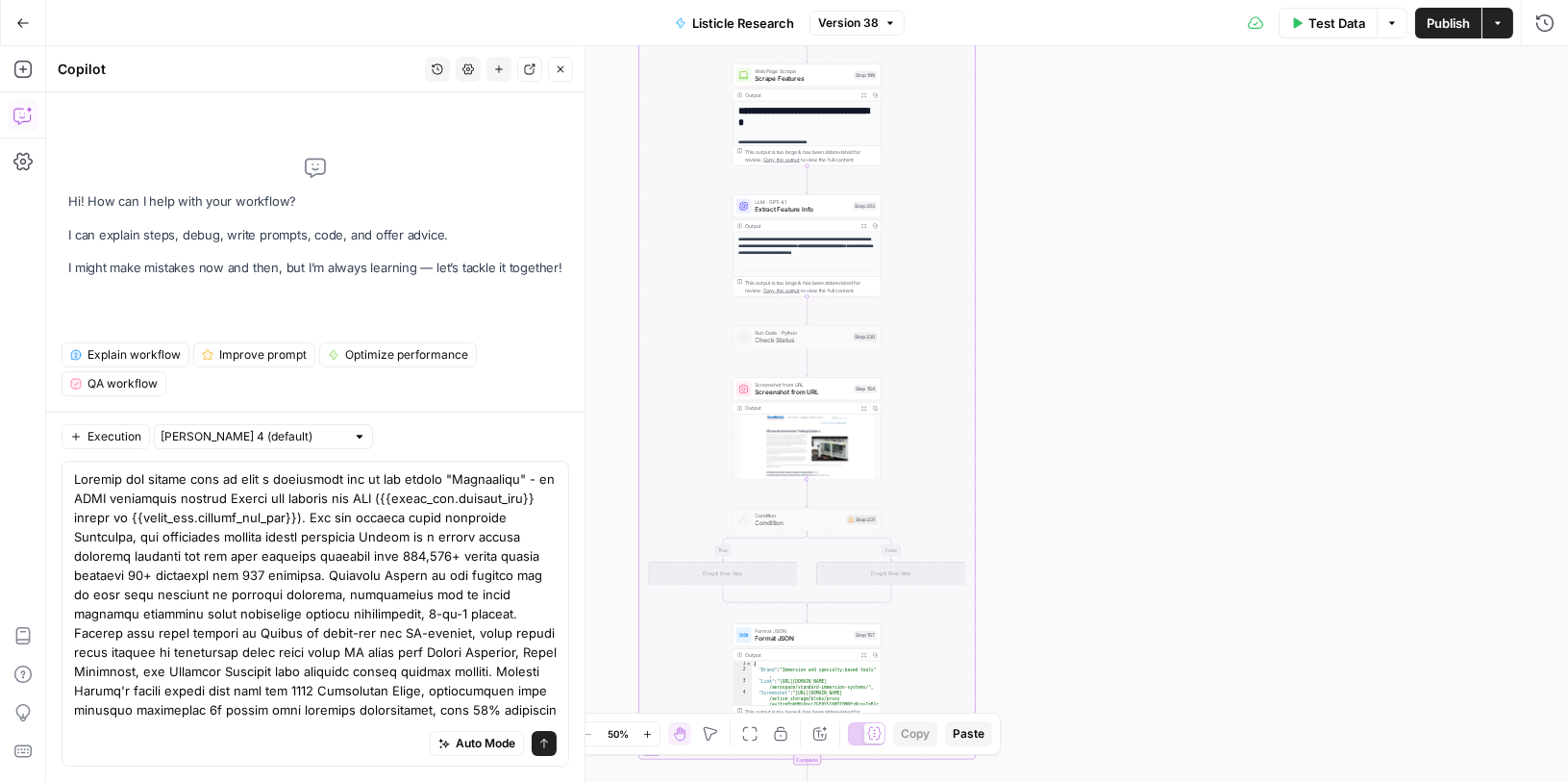
drag, startPoint x: 302, startPoint y: 517, endPoint x: 78, endPoint y: 535, distance: 224.7
click at [77, 534] on textarea at bounding box center [315, 690] width 483 height 442
drag, startPoint x: 307, startPoint y: 518, endPoint x: 8, endPoint y: 442, distance: 308.5
click at [7, 441] on body "Preply New Home Browse Insights Opportunities Your Data Recent Grids Data Enhan…" at bounding box center [784, 391] width 1568 height 782
type textarea "The conclusion section should establish Preply as a global online learning plat…"
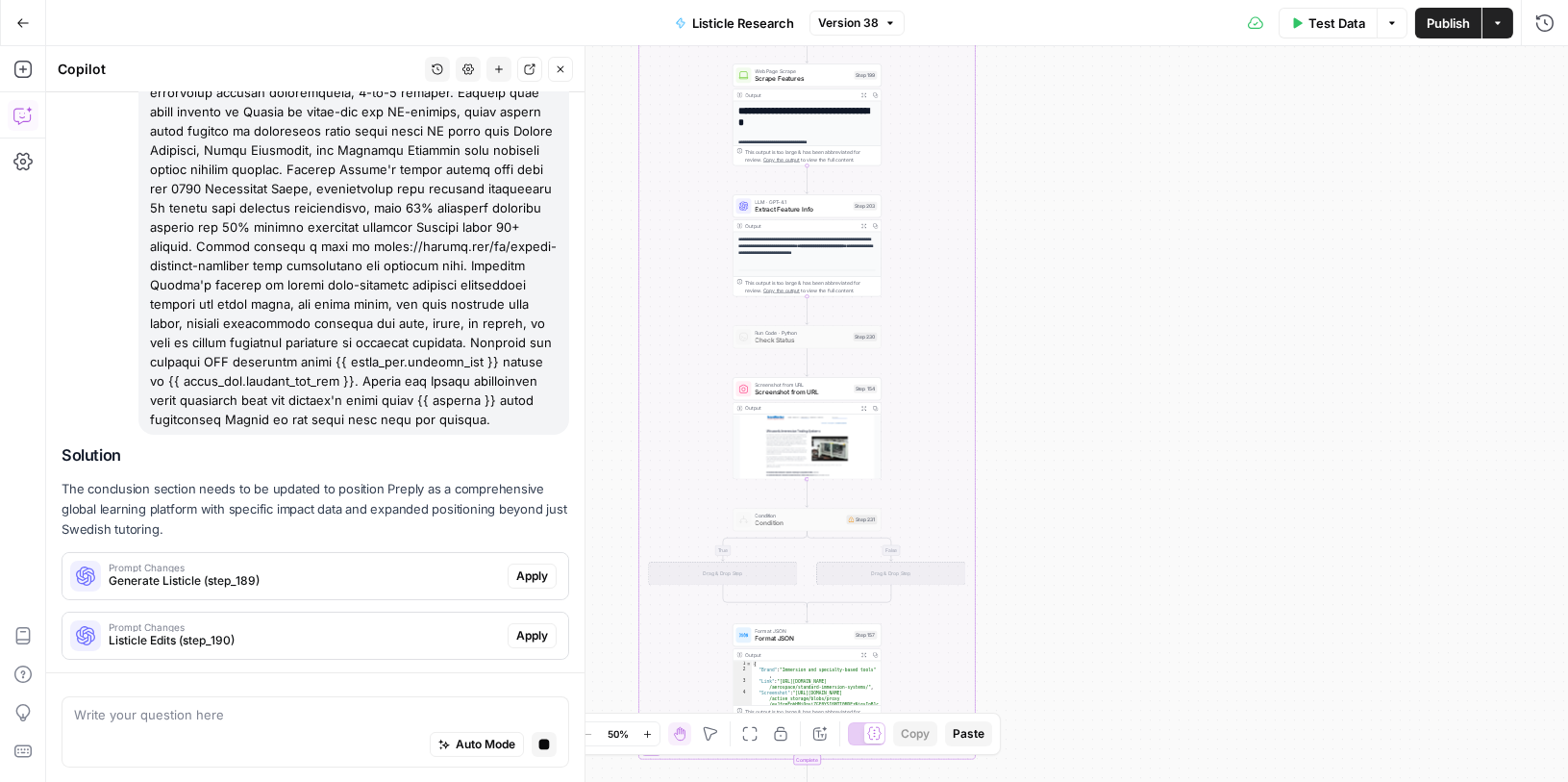
scroll to position [279, 0]
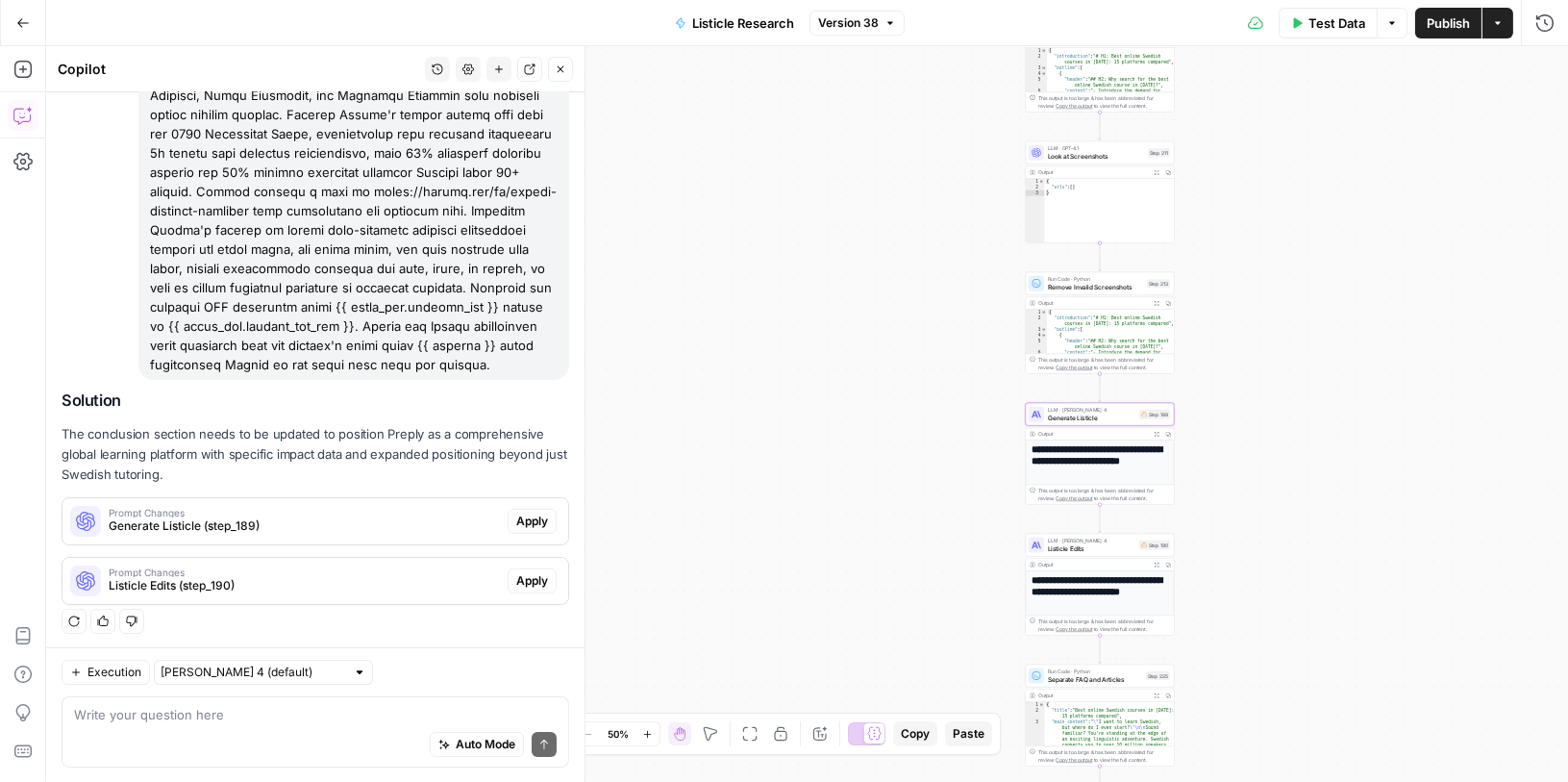
click at [410, 509] on span "Prompt Changes" at bounding box center [304, 513] width 391 height 10
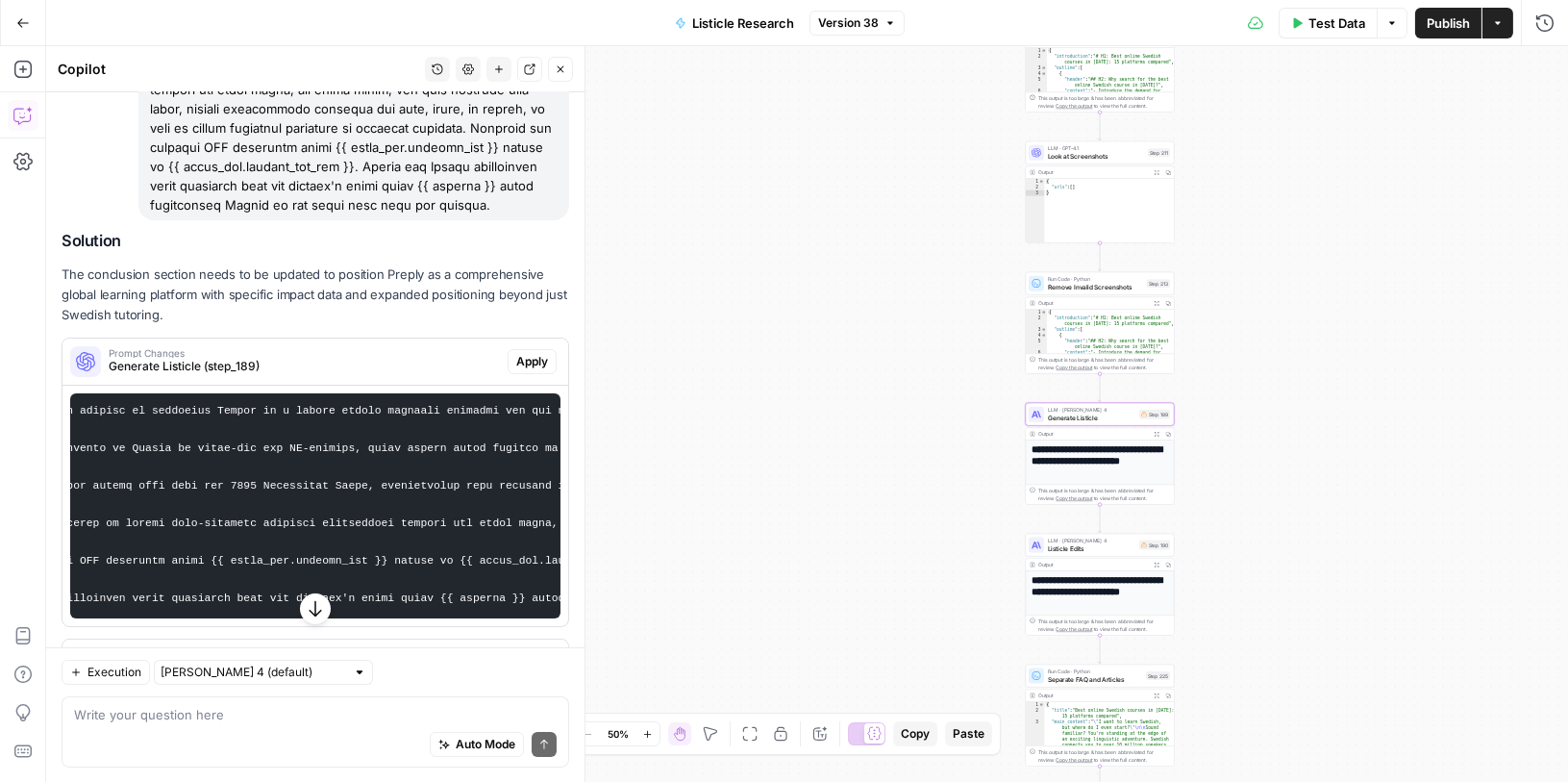
scroll to position [0, 350]
click at [541, 353] on span "Apply" at bounding box center [533, 361] width 32 height 17
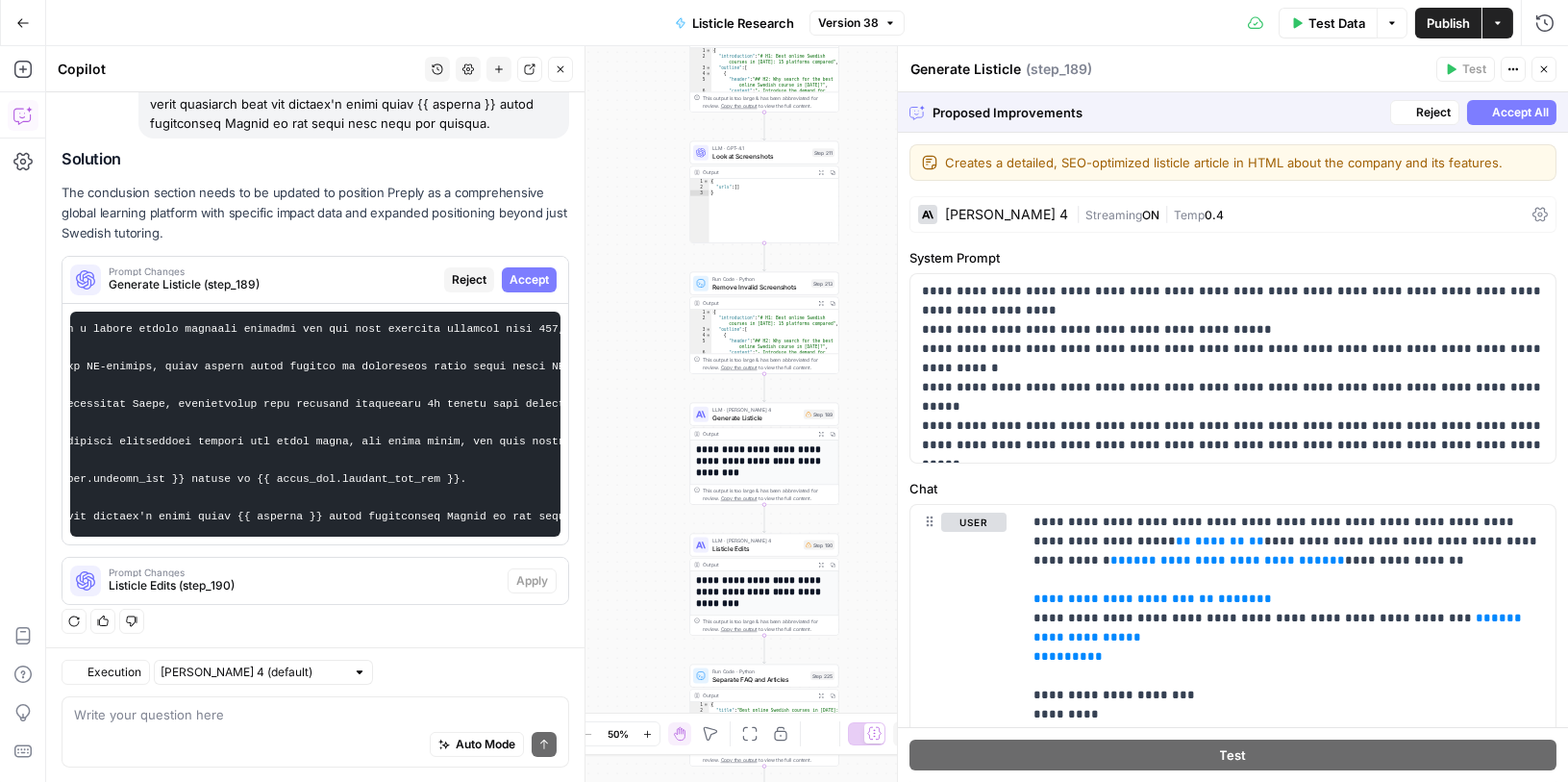
scroll to position [519, 0]
